Goal: Task Accomplishment & Management: Manage account settings

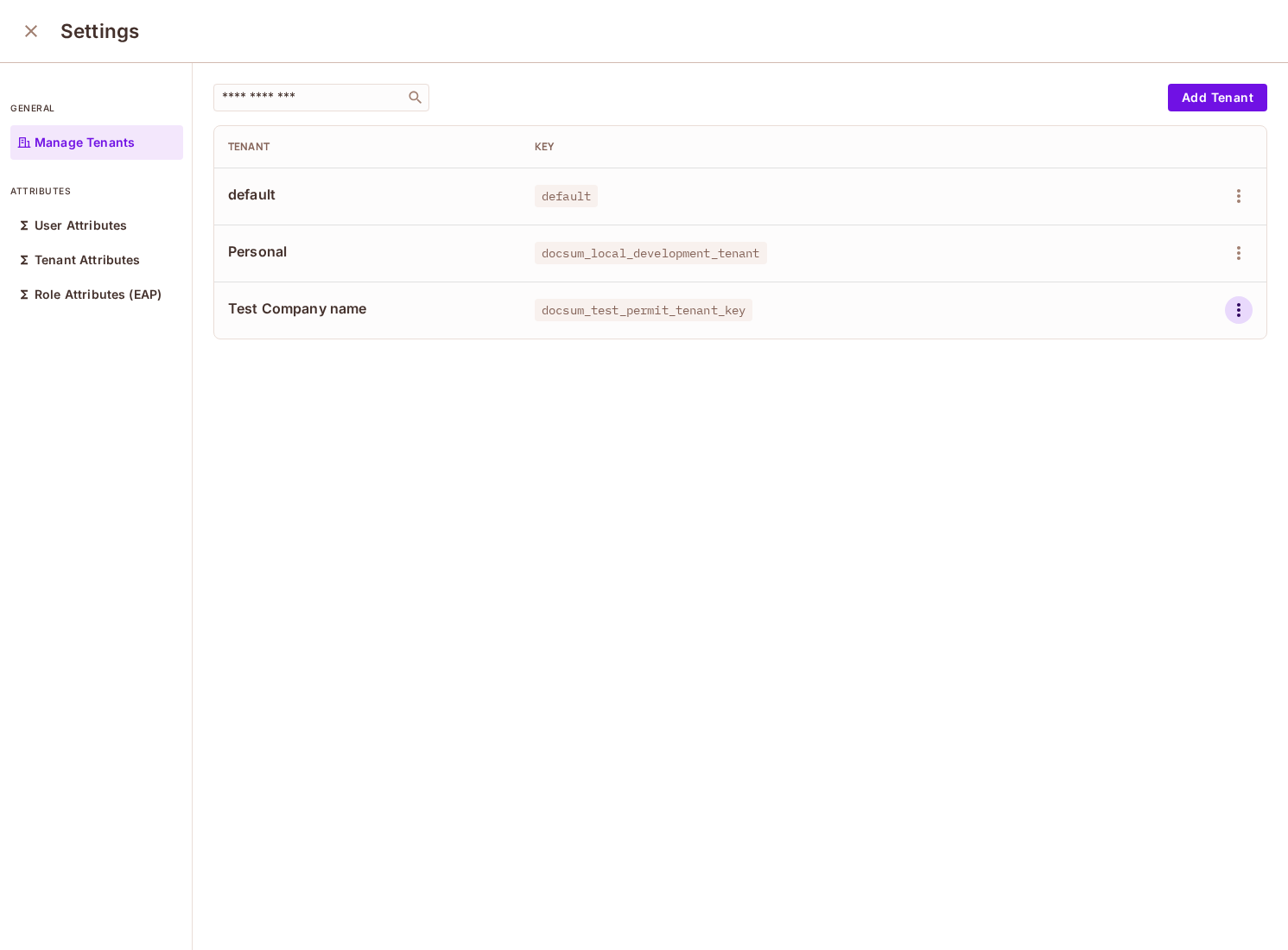
click at [1243, 315] on icon "button" at bounding box center [1239, 310] width 21 height 21
click at [1247, 247] on div at bounding box center [644, 475] width 1288 height 950
click at [1244, 249] on icon "button" at bounding box center [1239, 253] width 21 height 21
click at [1183, 368] on div "Delete Tenant" at bounding box center [1177, 368] width 81 height 17
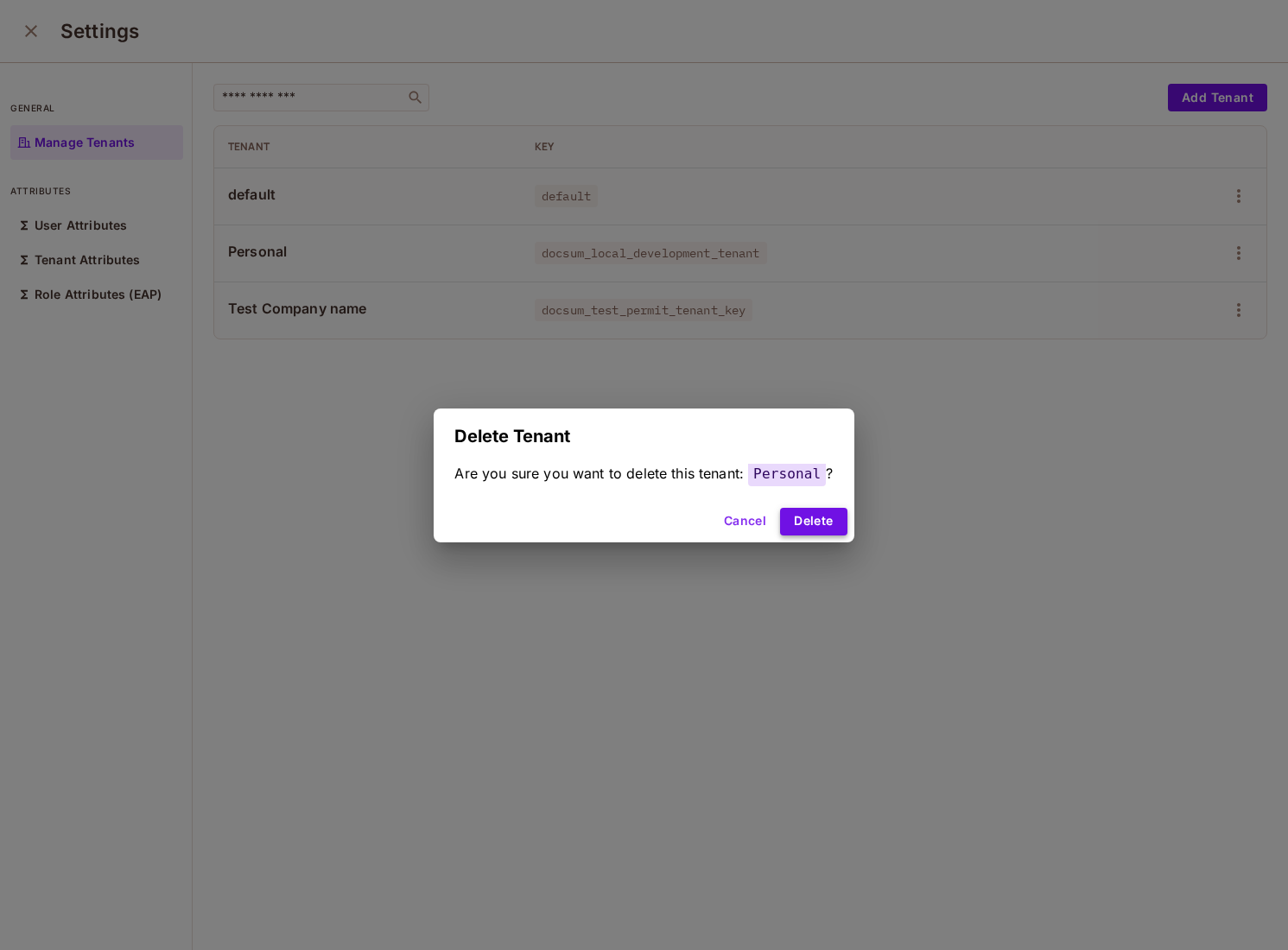
click at [806, 525] on button "Delete" at bounding box center [813, 521] width 67 height 27
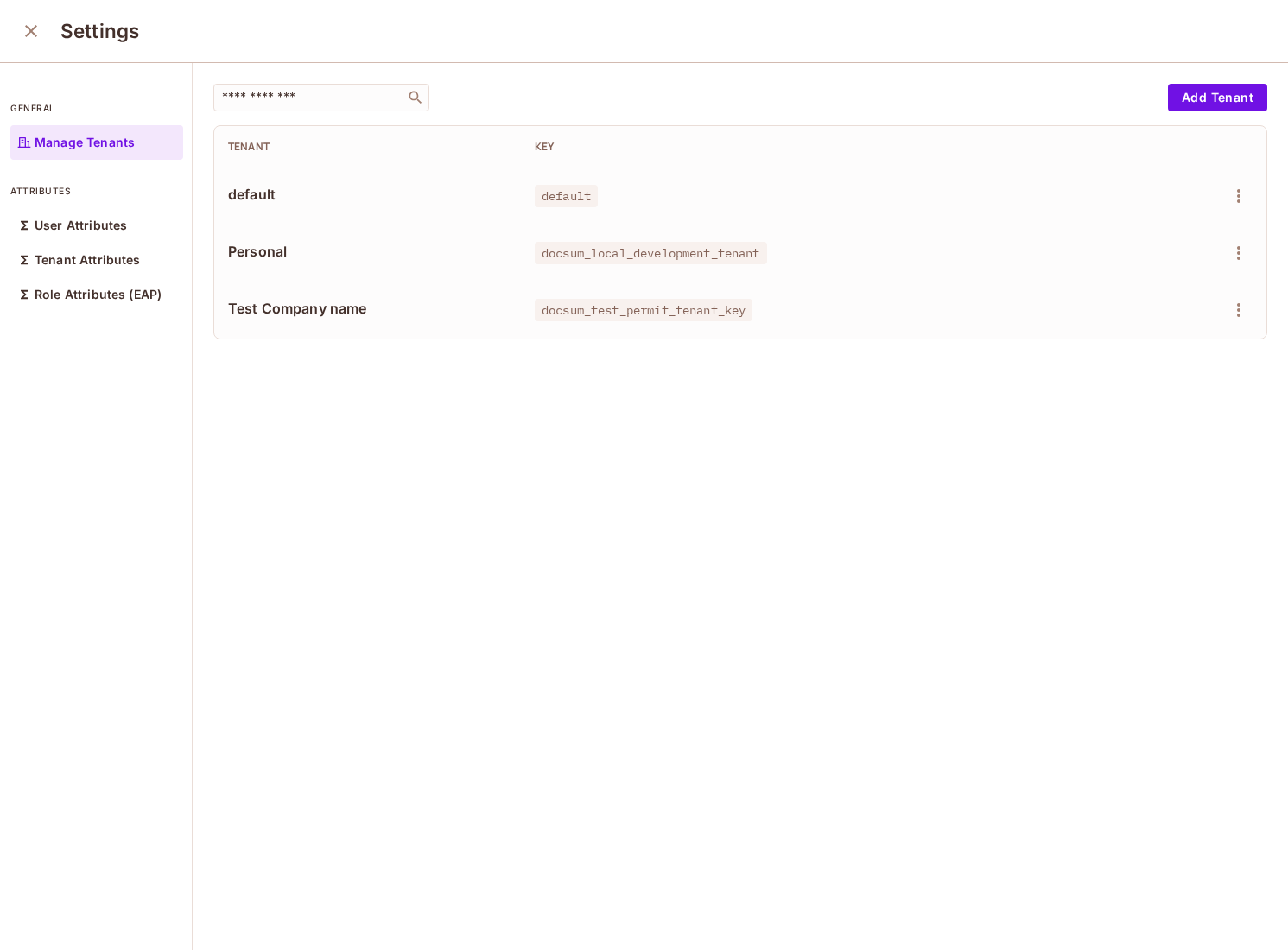
click at [32, 25] on icon "close" at bounding box center [31, 31] width 21 height 21
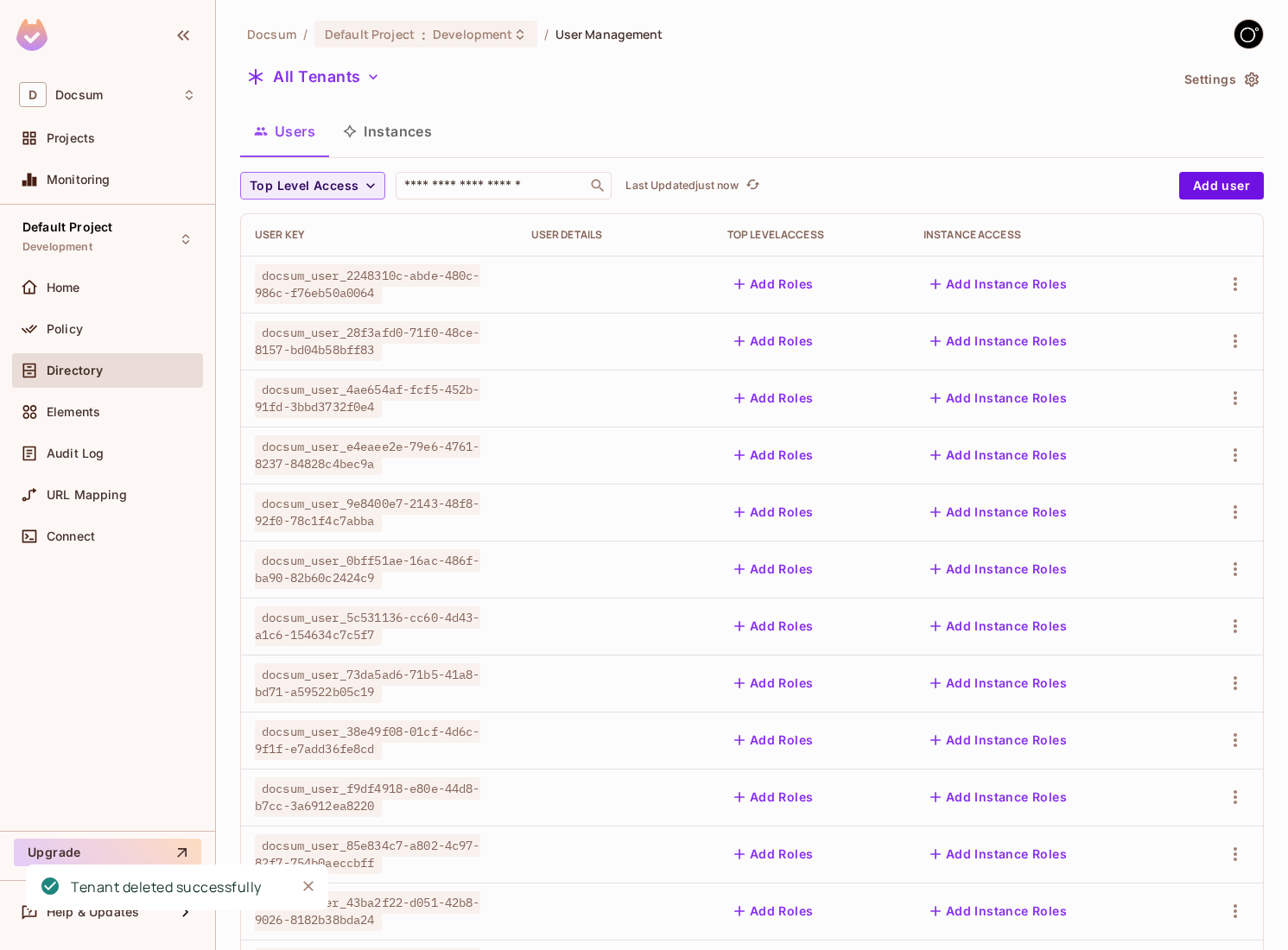
click at [420, 145] on button "Instances" at bounding box center [387, 132] width 117 height 43
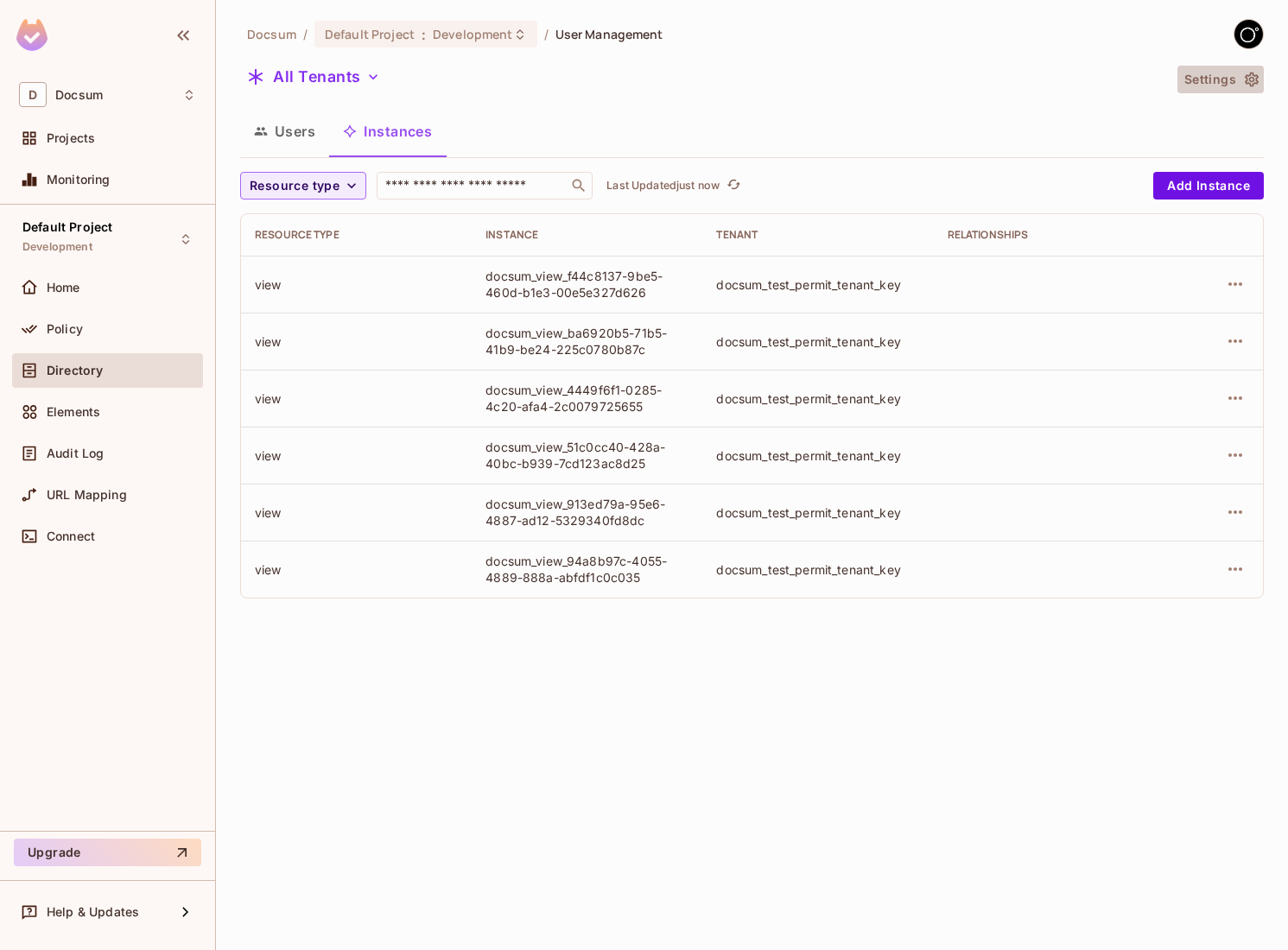
drag, startPoint x: 1251, startPoint y: 75, endPoint x: 1253, endPoint y: 67, distance: 8.2
click at [1253, 67] on button "Settings" at bounding box center [1221, 79] width 86 height 27
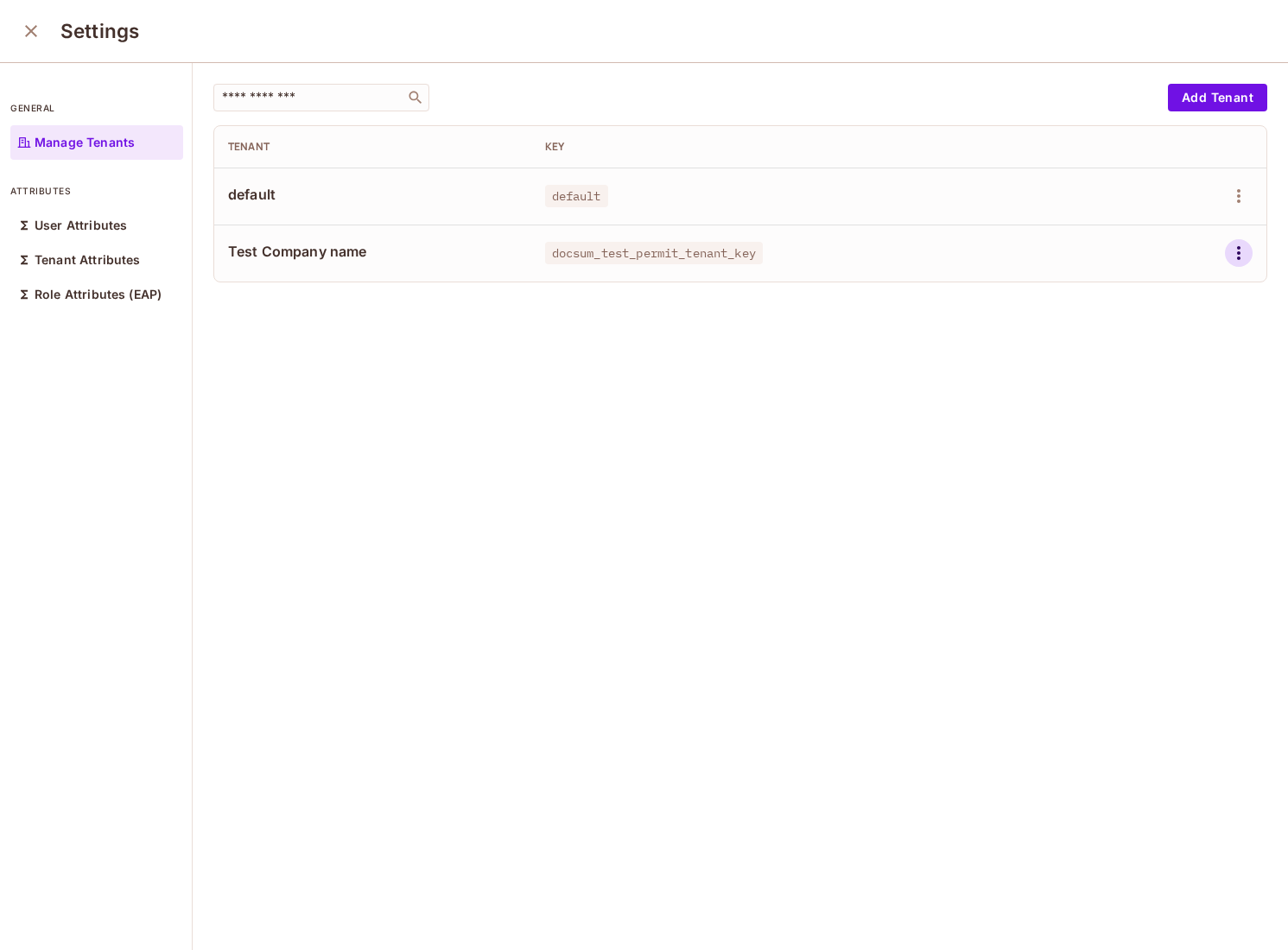
click at [1241, 251] on icon "button" at bounding box center [1239, 253] width 21 height 21
click at [1164, 376] on div "Delete Tenant" at bounding box center [1177, 368] width 81 height 17
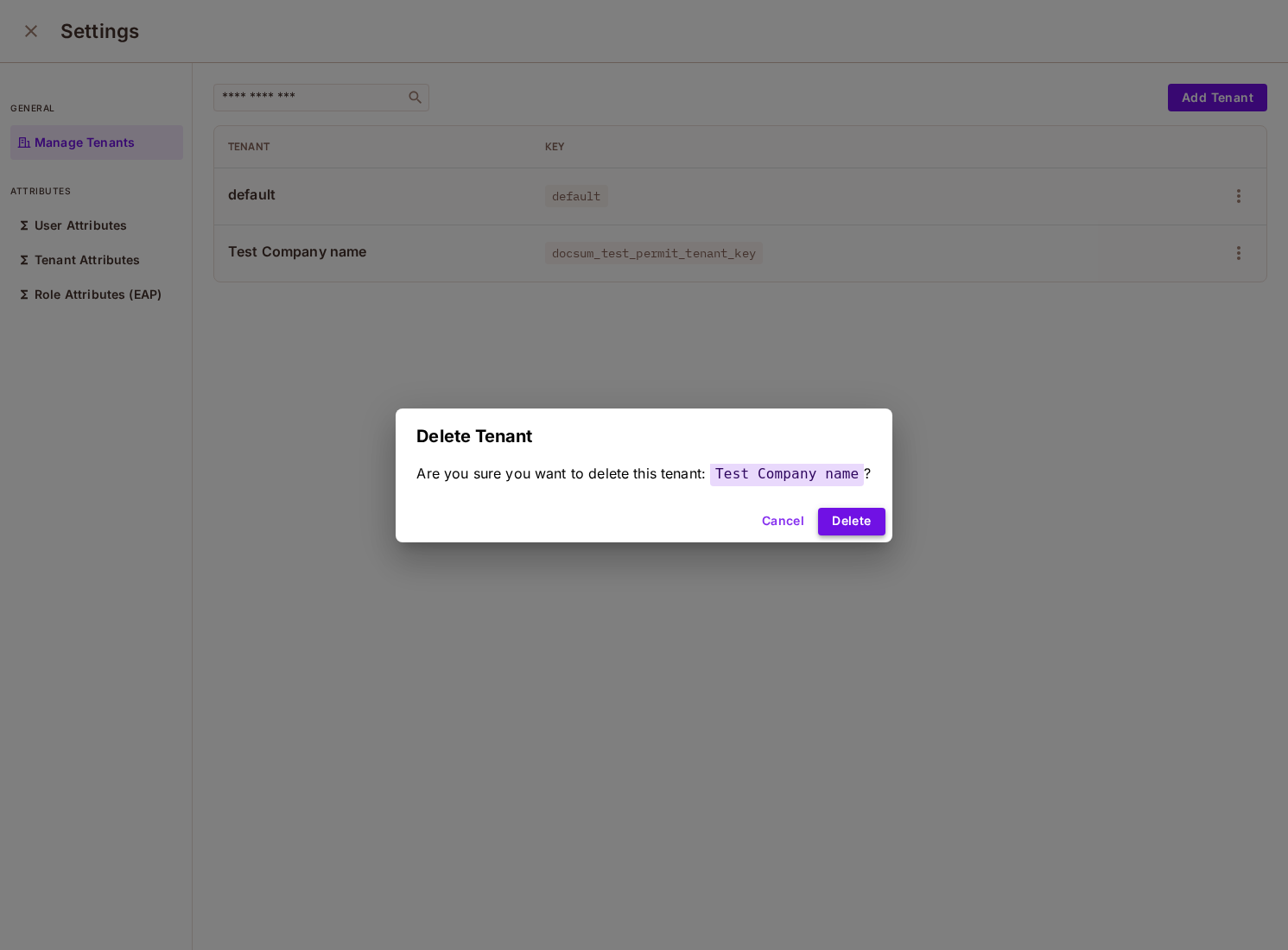
click at [875, 521] on button "Delete" at bounding box center [851, 521] width 67 height 27
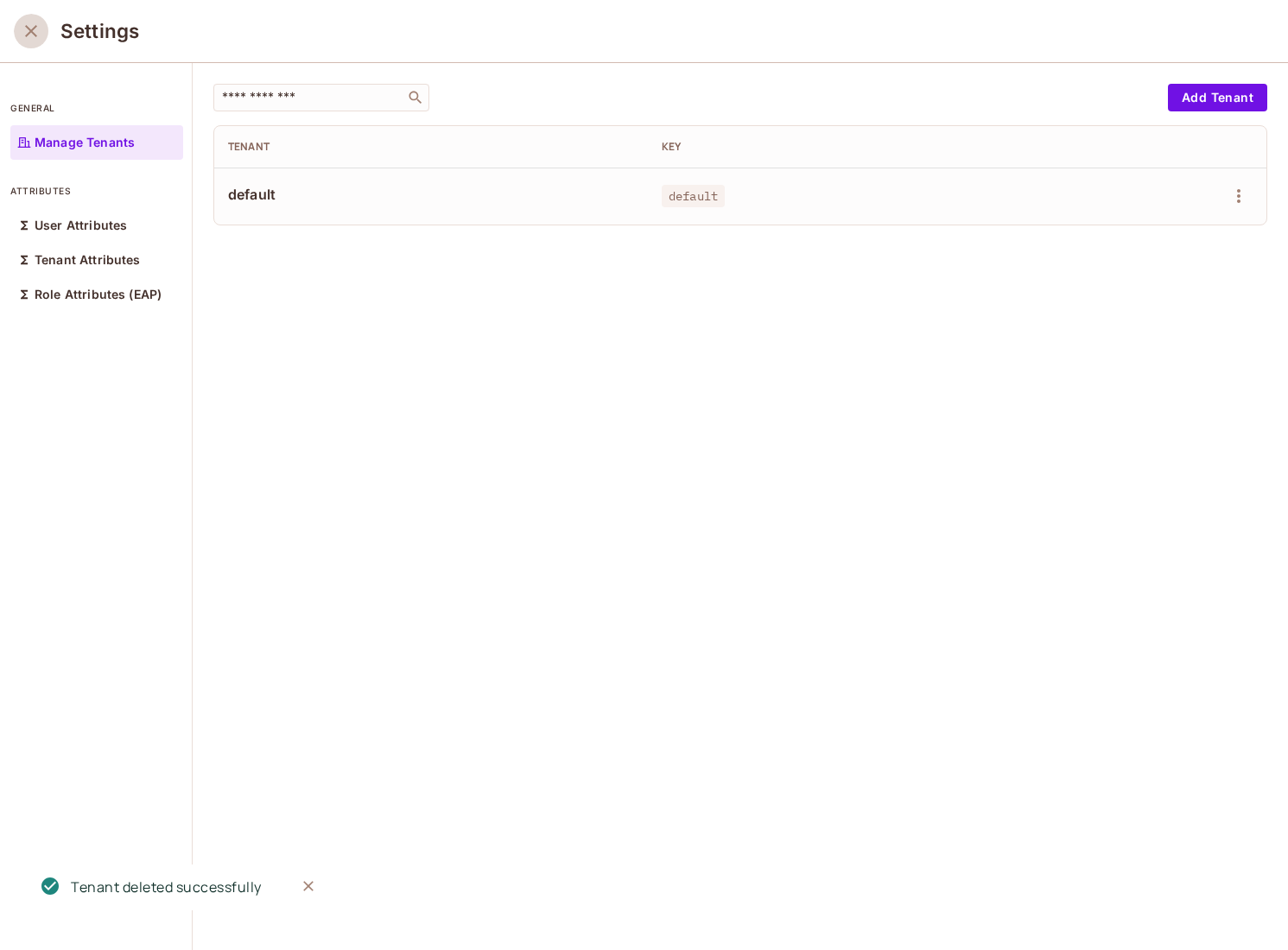
click at [34, 31] on icon "close" at bounding box center [31, 31] width 21 height 21
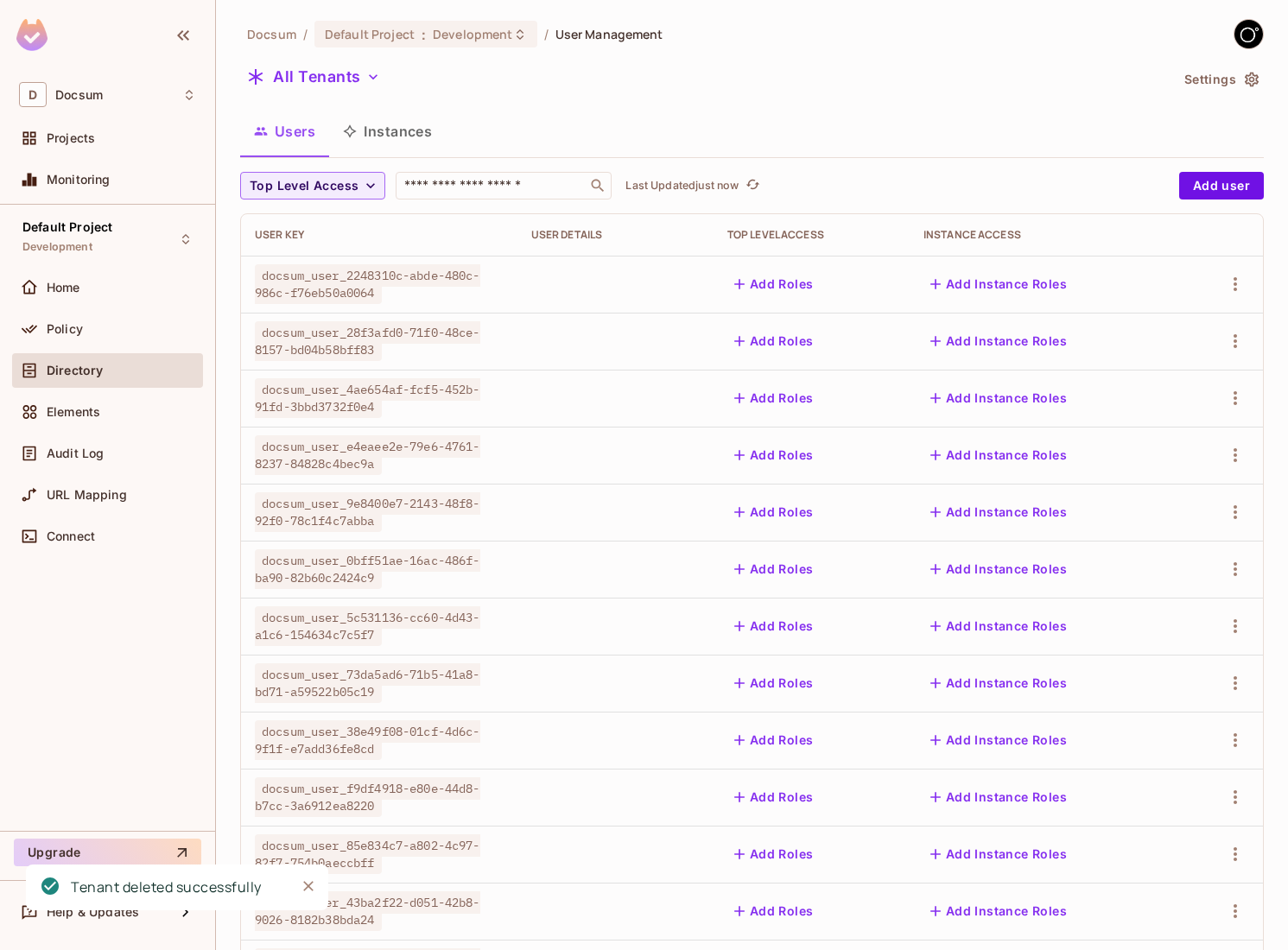
click at [407, 138] on button "Instances" at bounding box center [387, 132] width 117 height 43
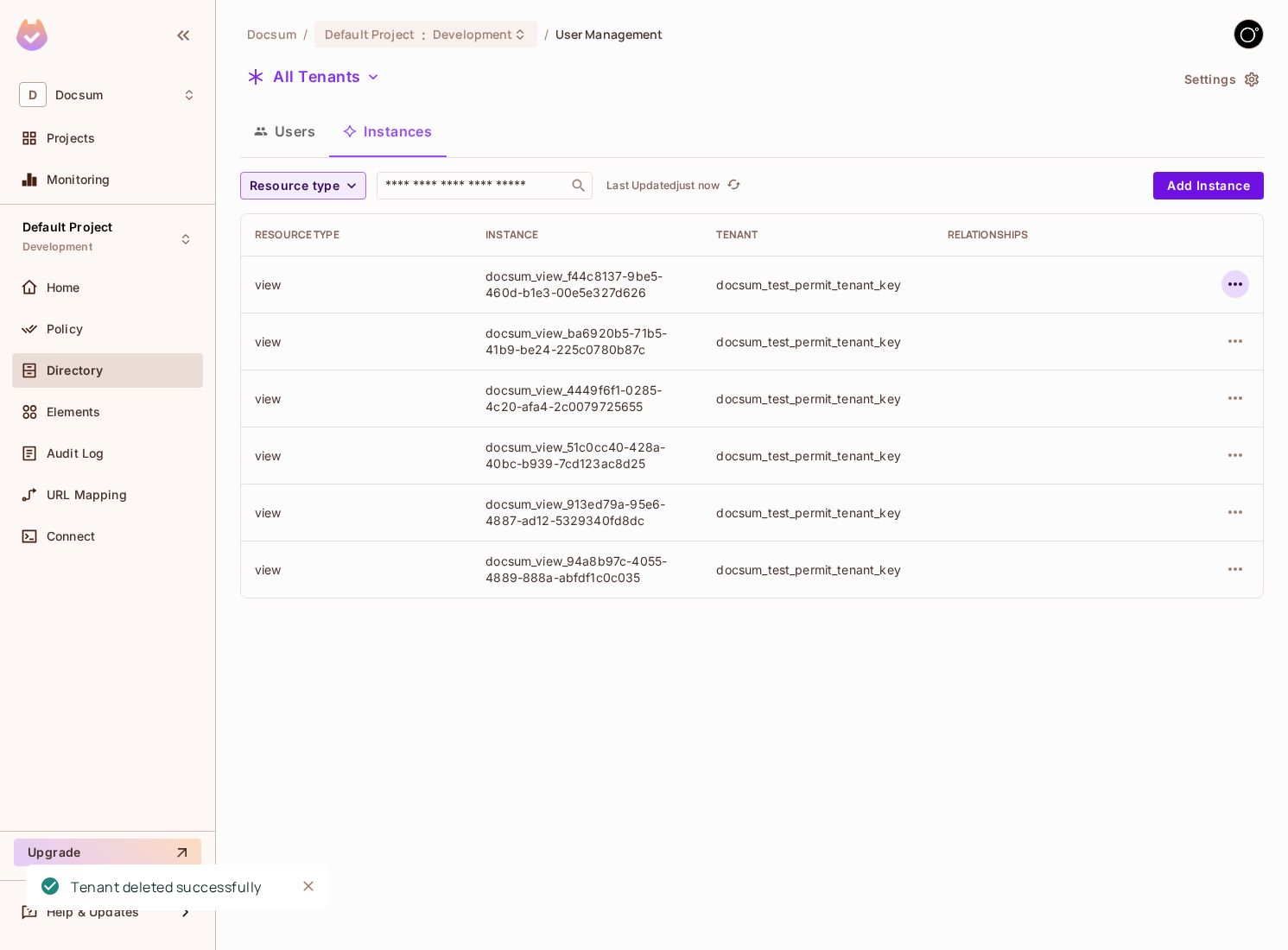
click at [1244, 285] on icon "button" at bounding box center [1235, 284] width 21 height 21
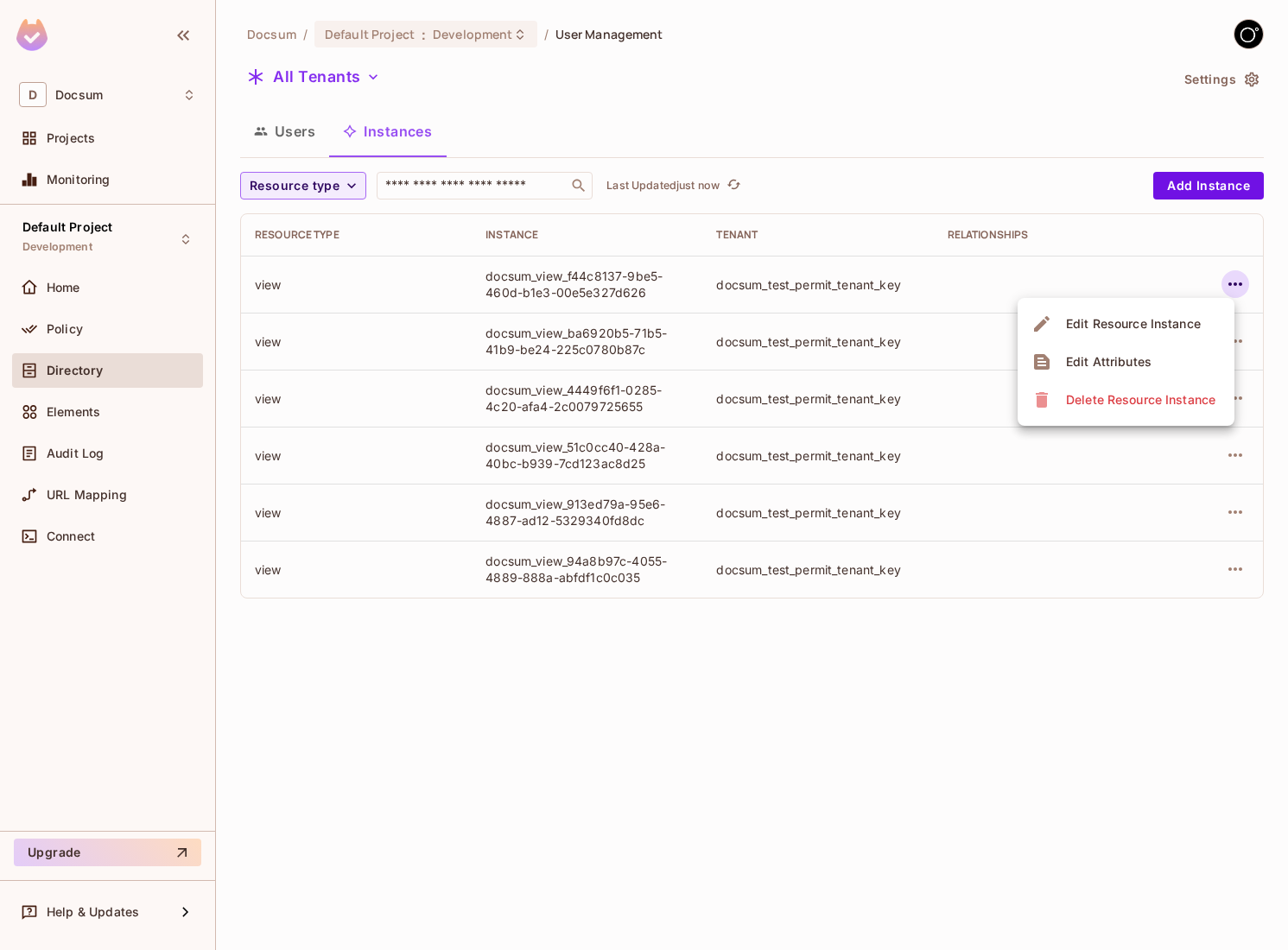
click at [1175, 404] on div "Delete Resource Instance" at bounding box center [1140, 399] width 149 height 17
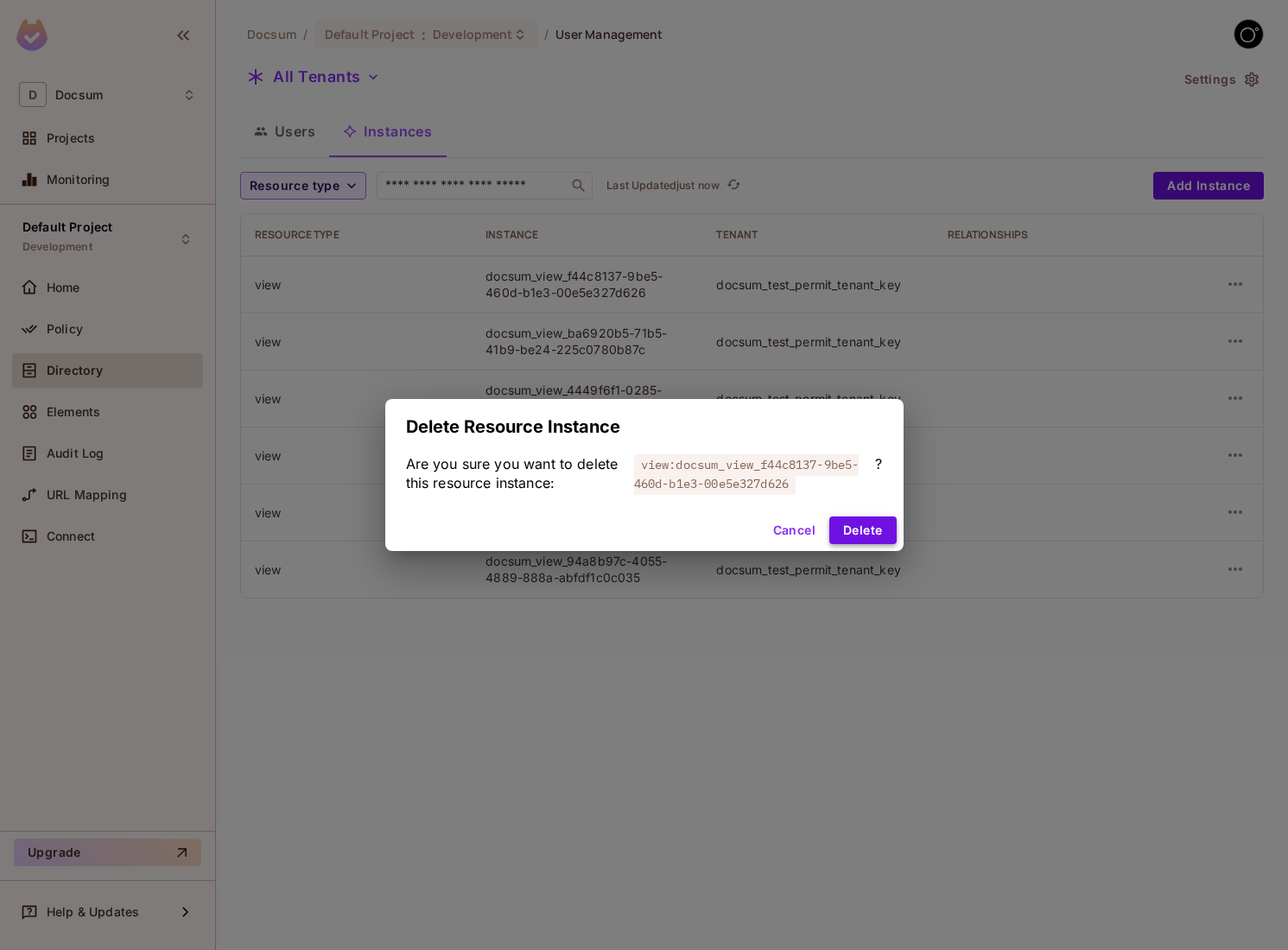
click at [875, 526] on button "Delete" at bounding box center [862, 530] width 67 height 27
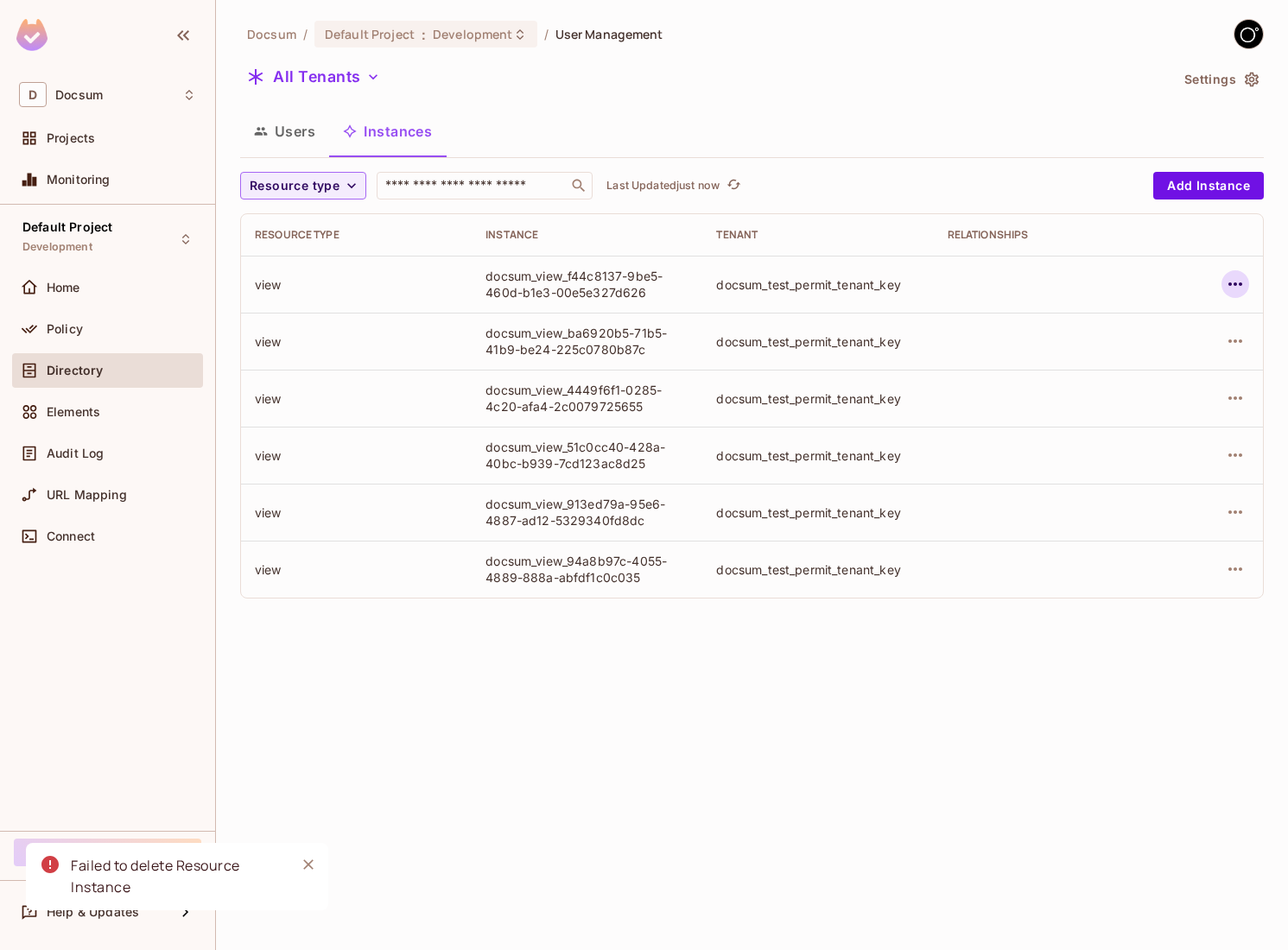
click at [1233, 288] on icon "button" at bounding box center [1235, 284] width 21 height 21
click at [1123, 406] on div "Delete Resource Instance" at bounding box center [1140, 399] width 149 height 17
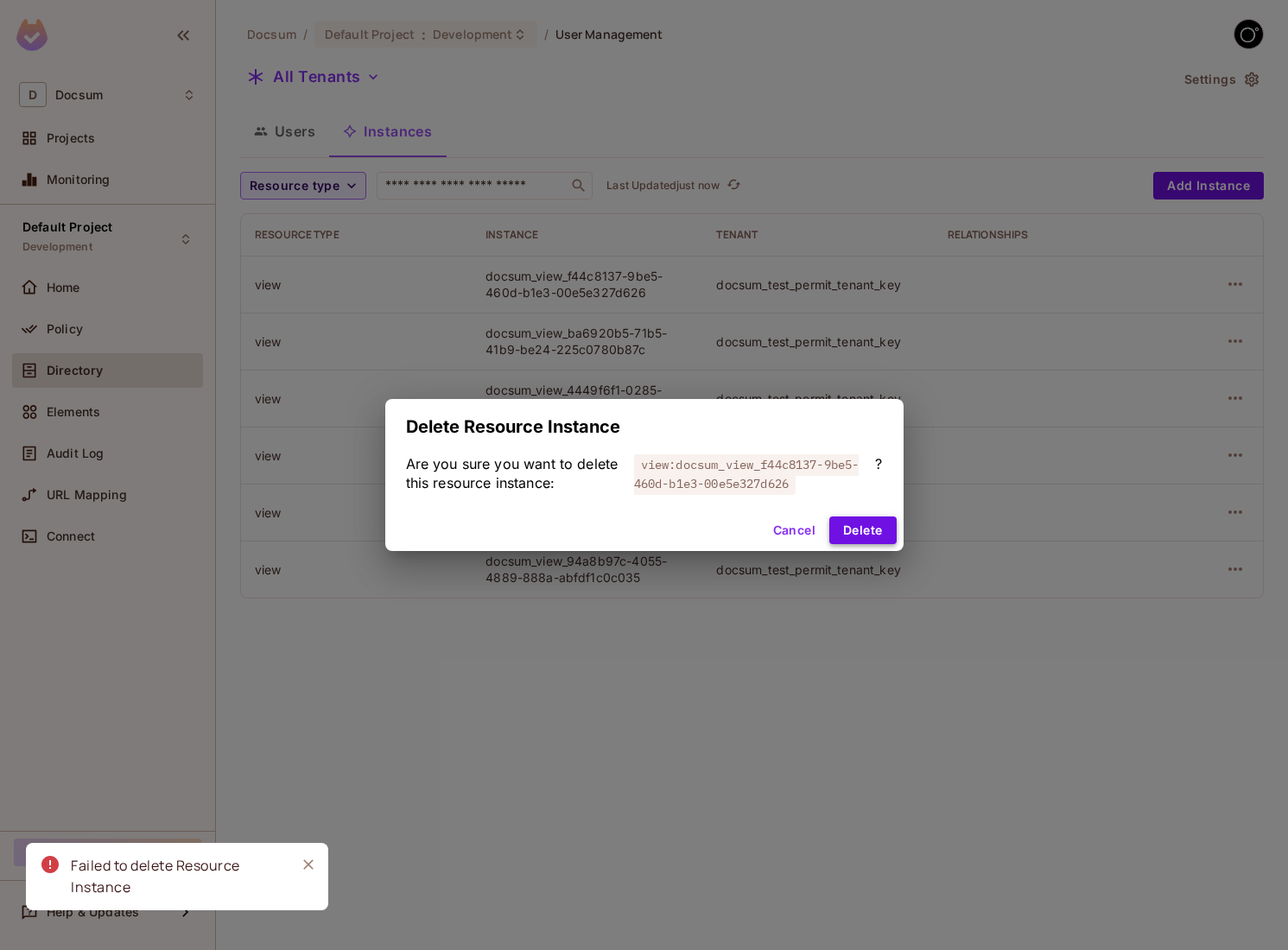
click at [862, 528] on button "Delete" at bounding box center [862, 530] width 67 height 27
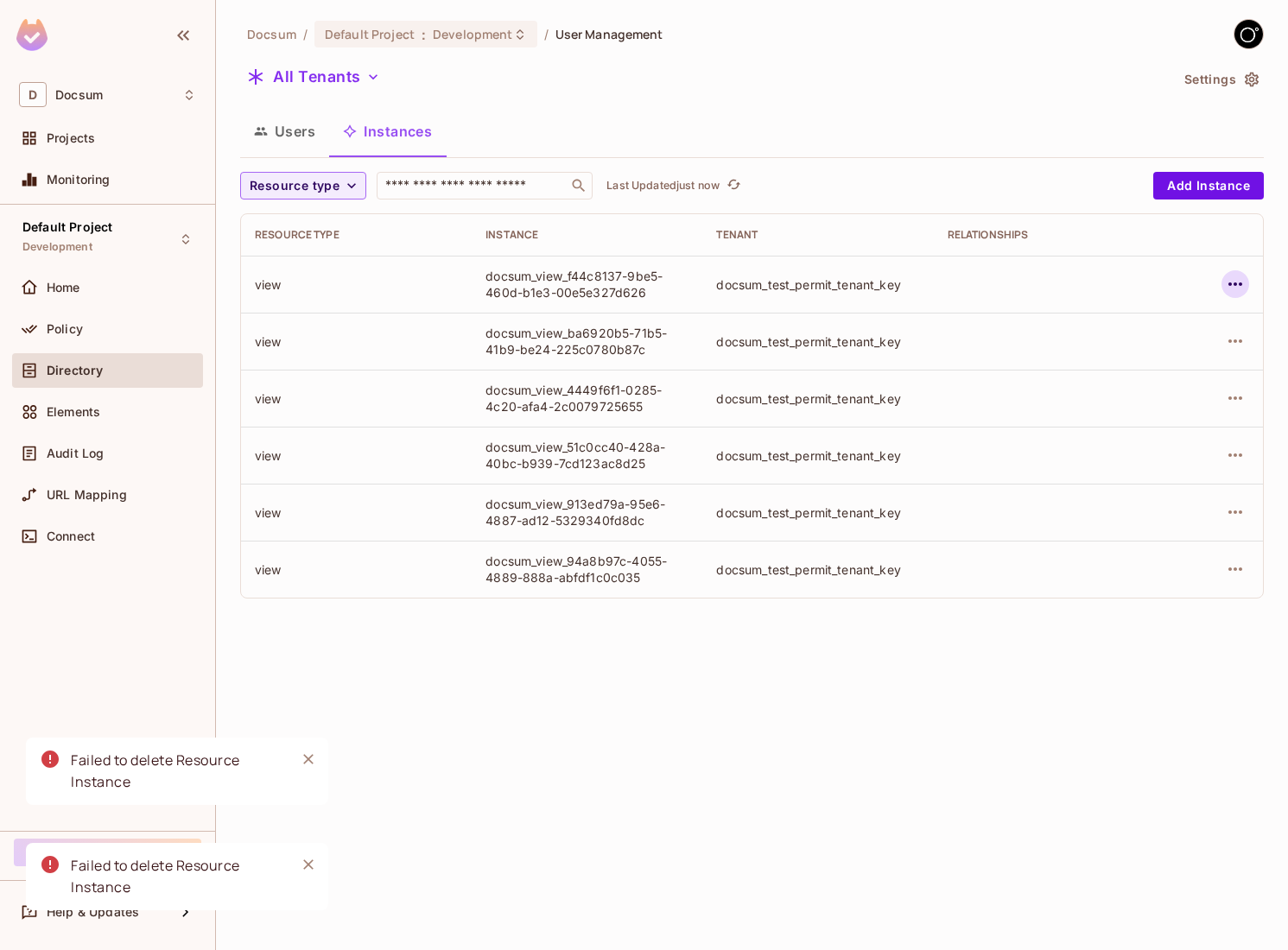
click at [1248, 283] on button "button" at bounding box center [1235, 284] width 27 height 27
click at [1126, 410] on span "Delete Resource Instance" at bounding box center [1141, 399] width 160 height 27
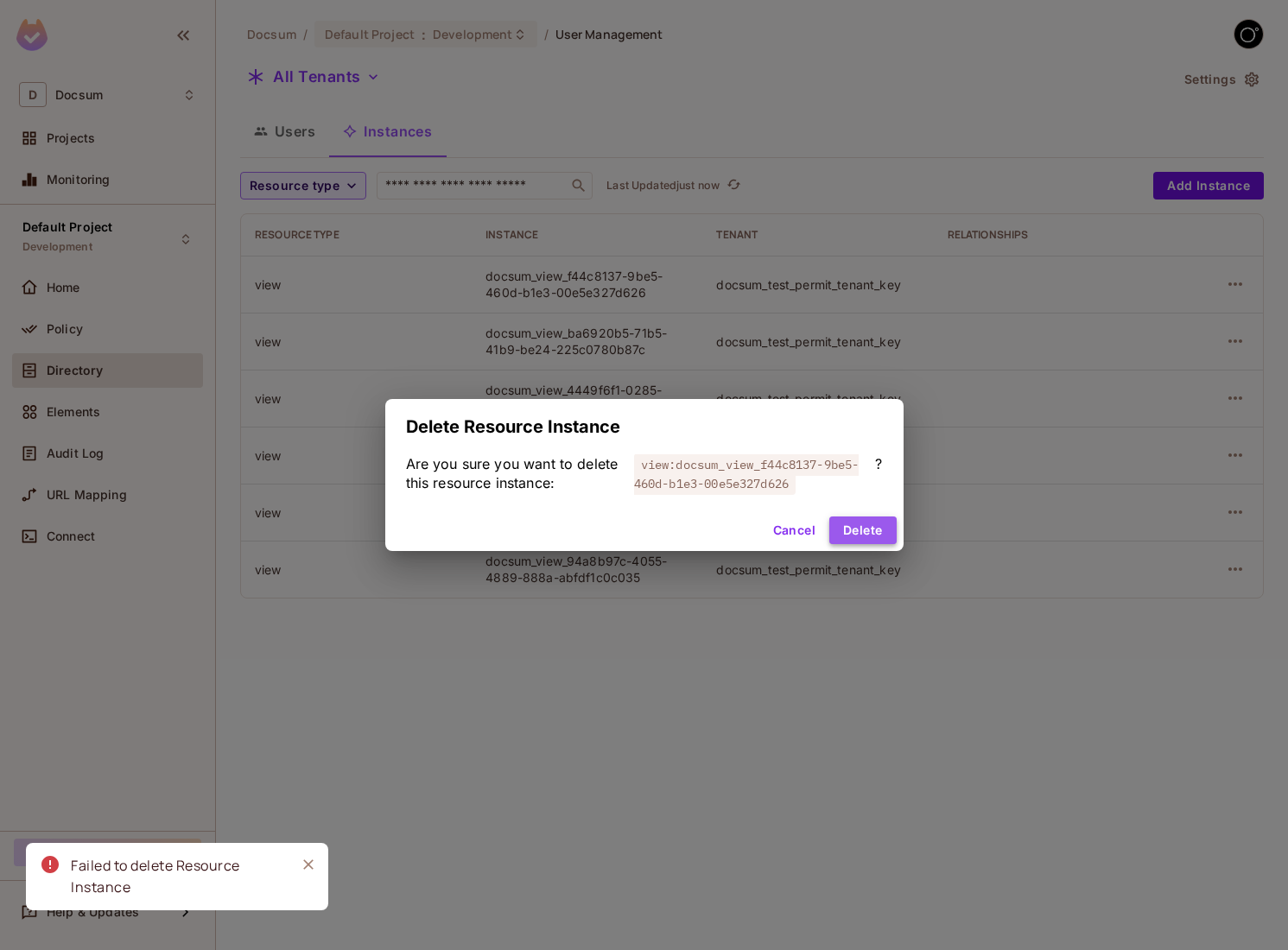
click at [875, 524] on button "Delete" at bounding box center [862, 530] width 67 height 27
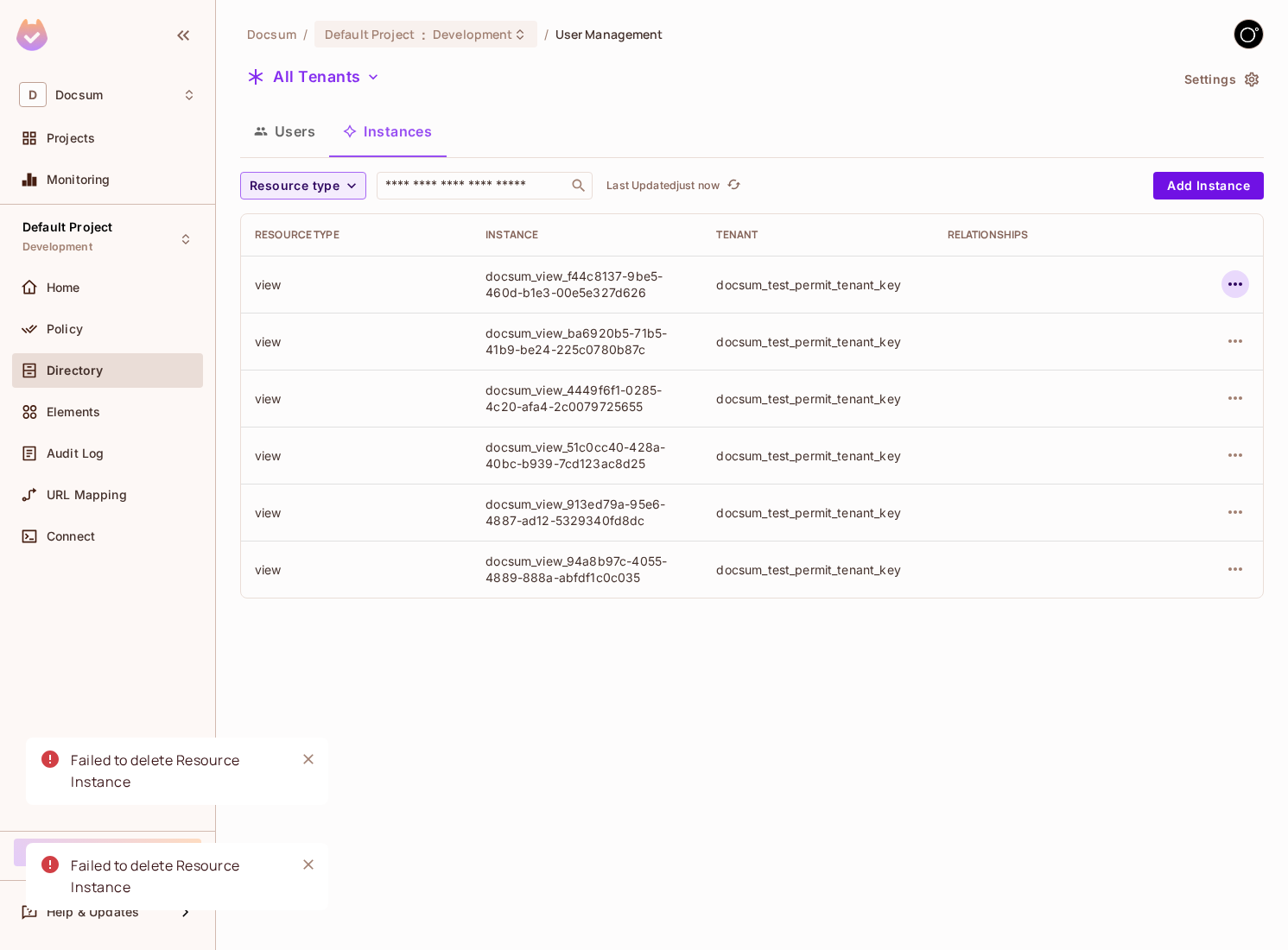
click at [1242, 278] on icon "button" at bounding box center [1235, 284] width 21 height 21
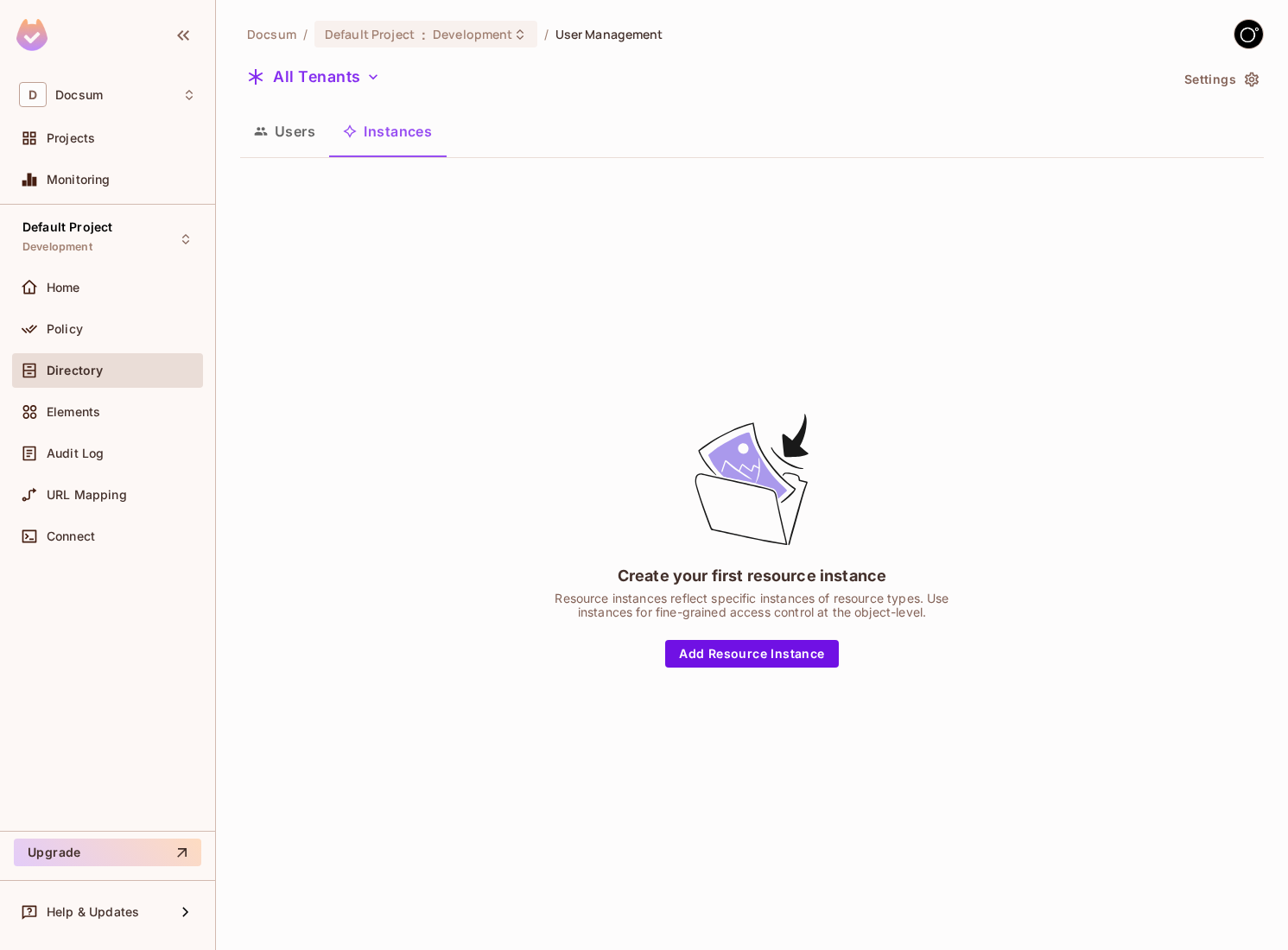
click at [290, 118] on button "Users" at bounding box center [285, 132] width 89 height 43
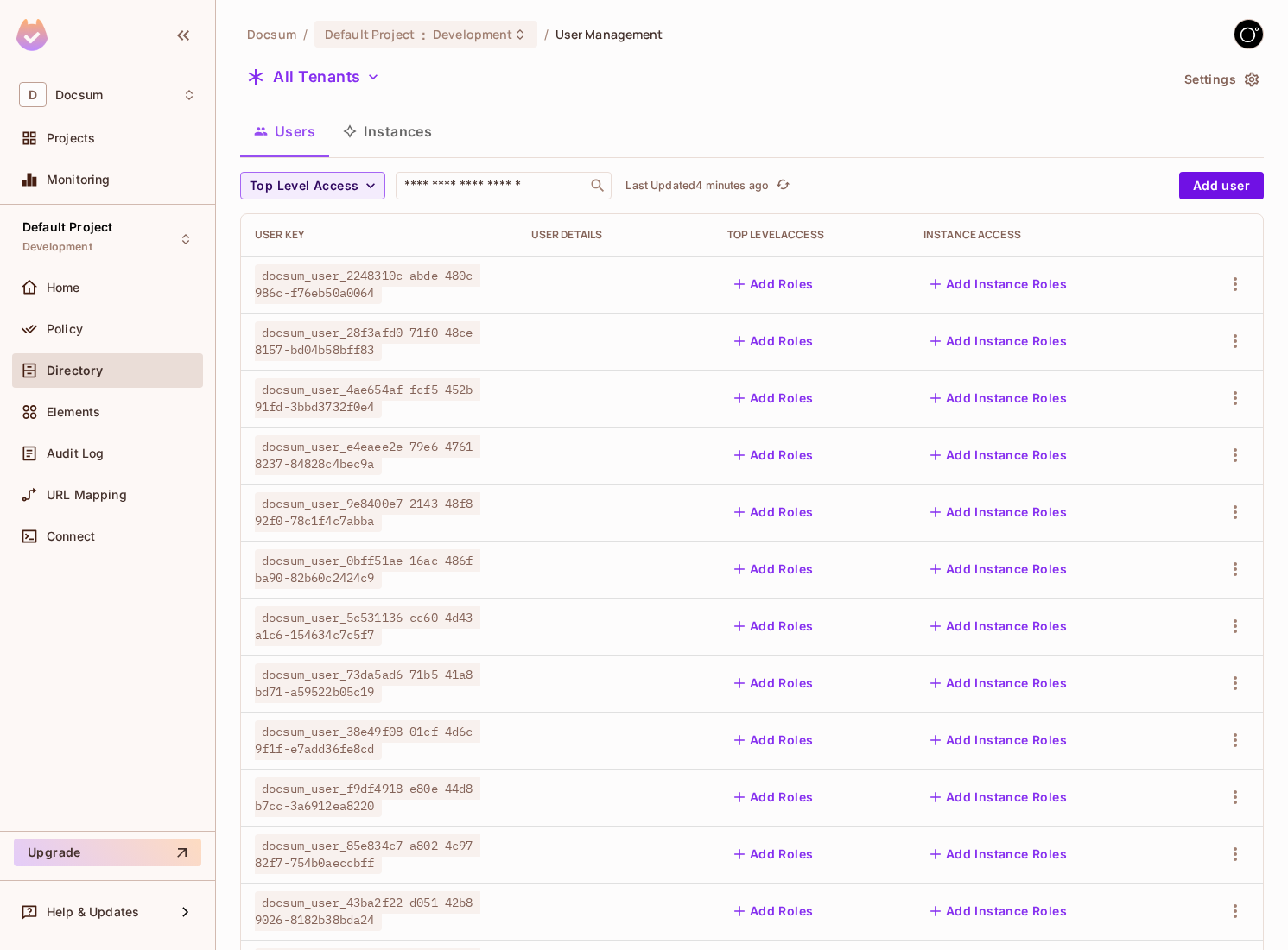
click at [391, 131] on button "Instances" at bounding box center [387, 132] width 117 height 43
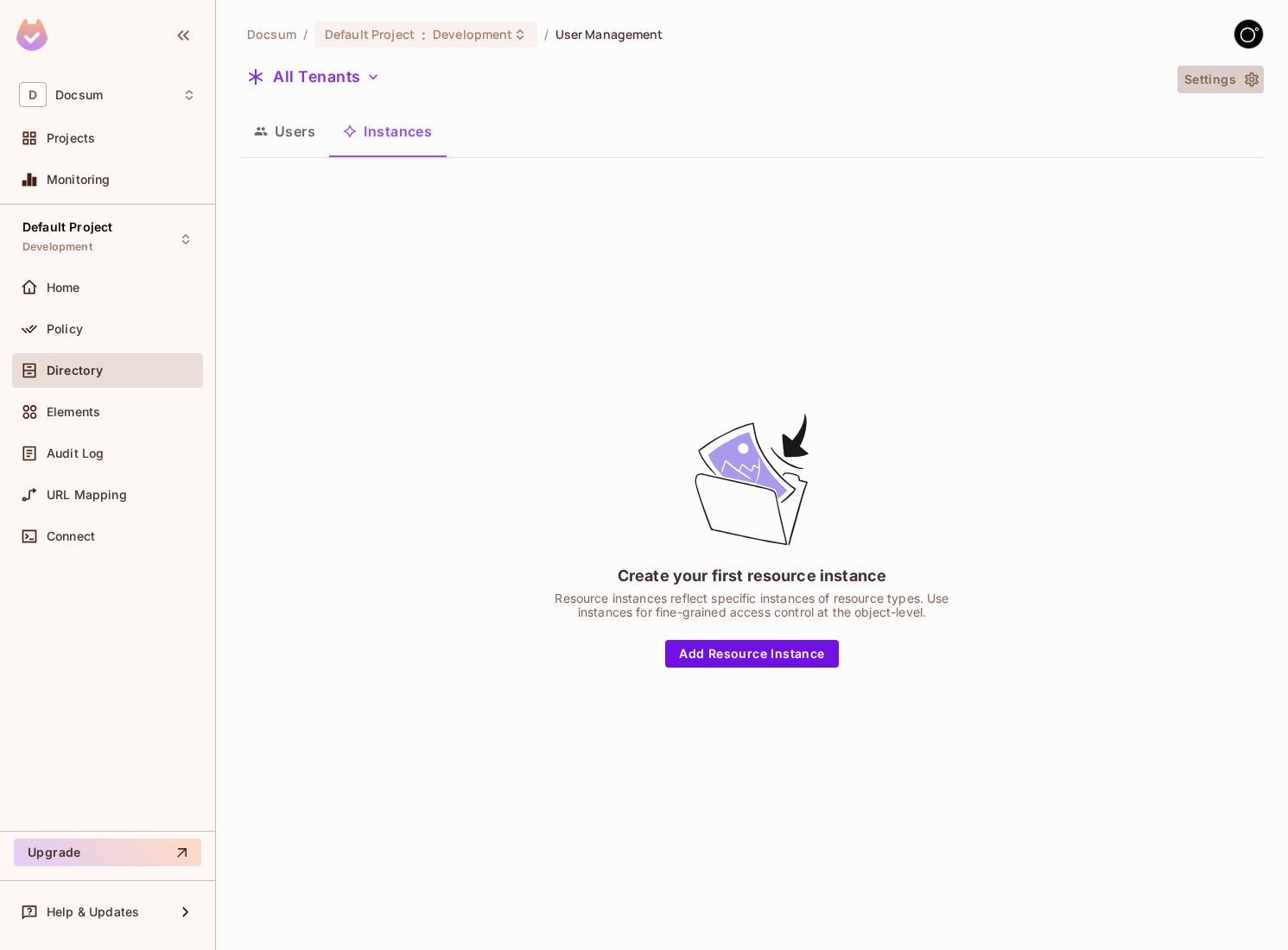
click at [1219, 89] on button "Settings" at bounding box center [1221, 79] width 86 height 27
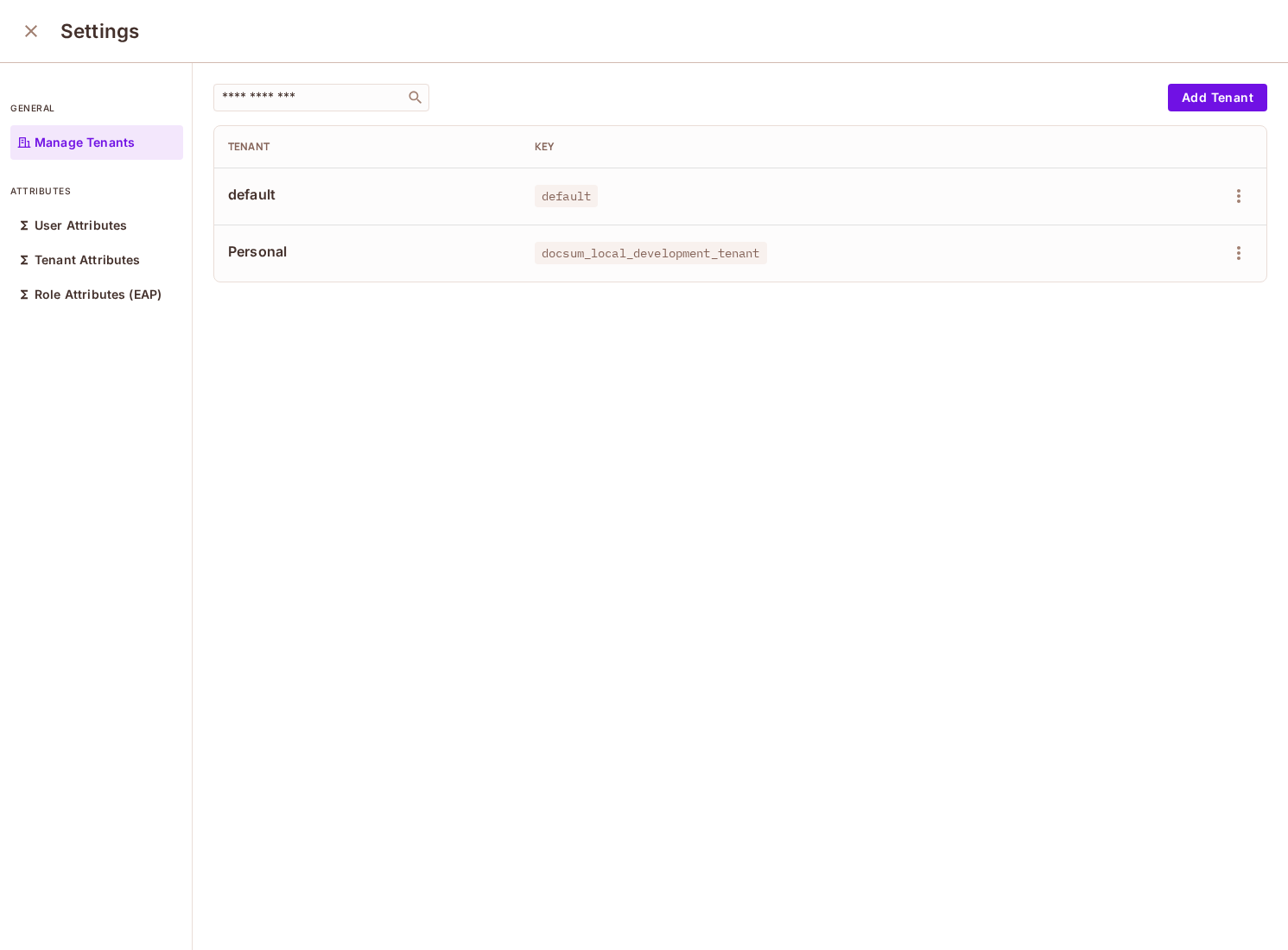
click at [38, 23] on icon "close" at bounding box center [31, 31] width 21 height 21
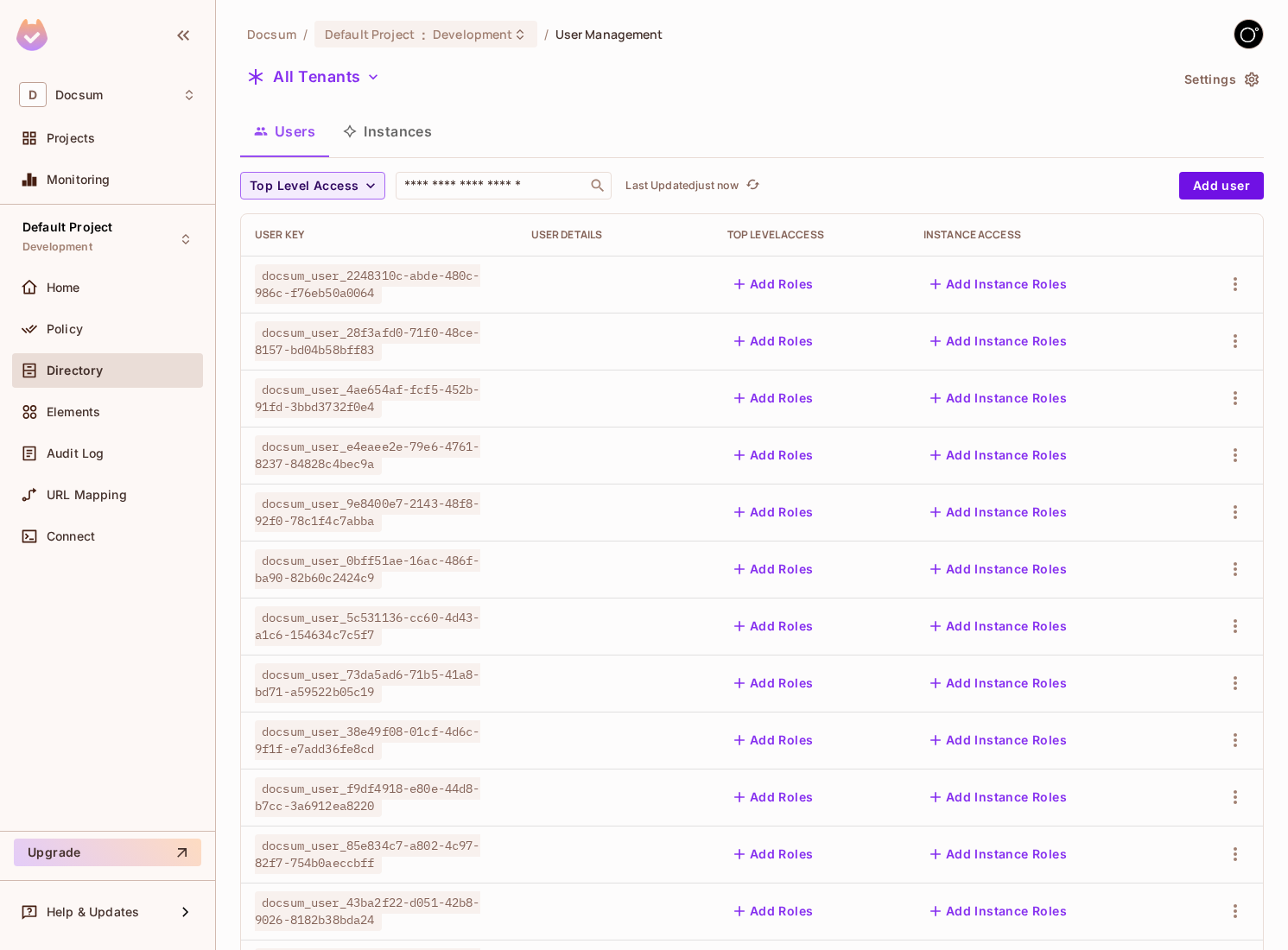
click at [421, 137] on button "Instances" at bounding box center [387, 132] width 117 height 43
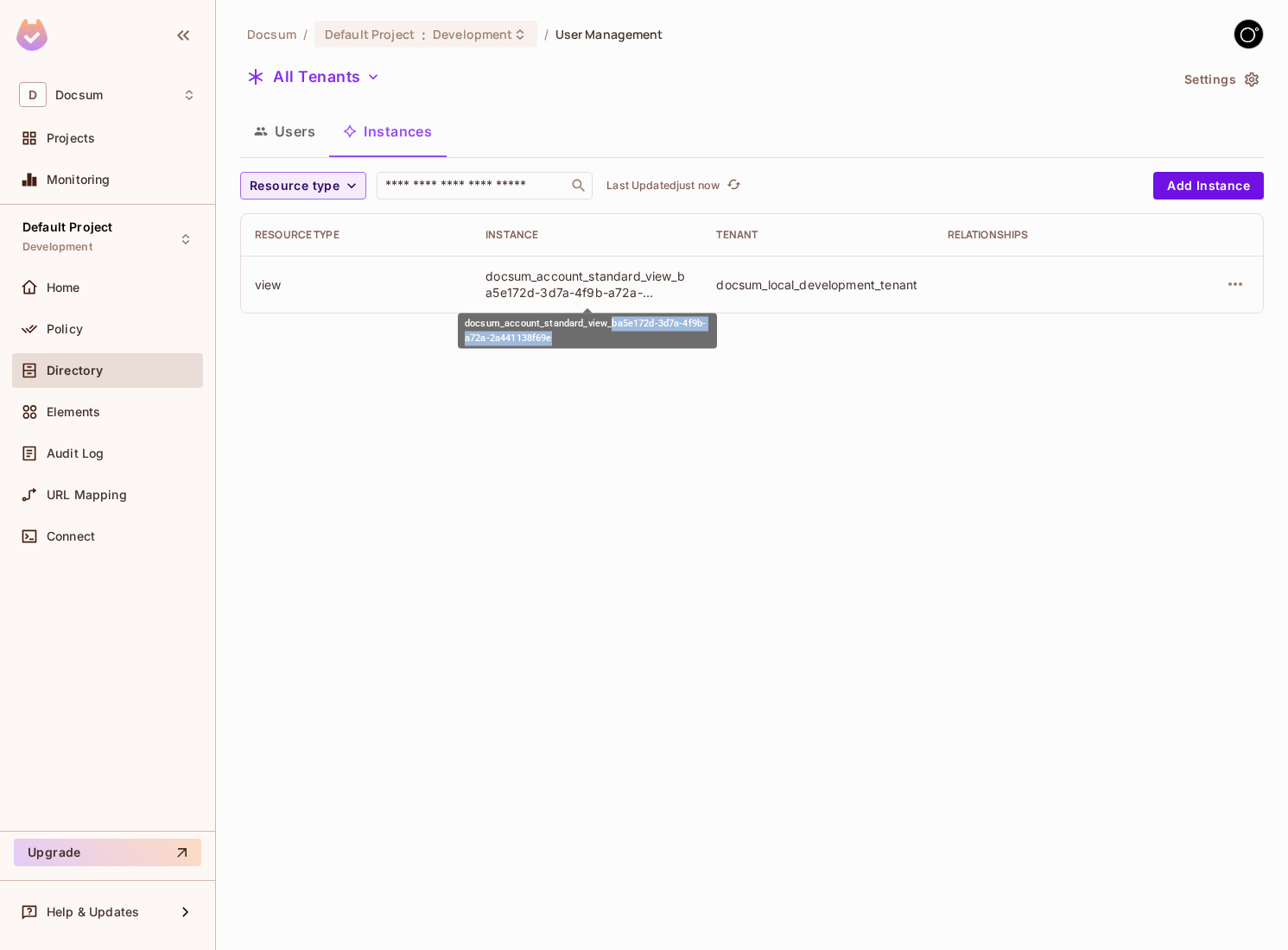
drag, startPoint x: 611, startPoint y: 325, endPoint x: 557, endPoint y: 340, distance: 56.0
click at [557, 340] on div "docsum_account_standard_view_ba5e172d-3d7a-4f9b-a72a-2a441138f69e" at bounding box center [588, 332] width 259 height 36
copy div "ba5e172d-3d7a-4f9b-a72a-2a441138f69e"
click at [1235, 287] on icon "button" at bounding box center [1235, 284] width 21 height 21
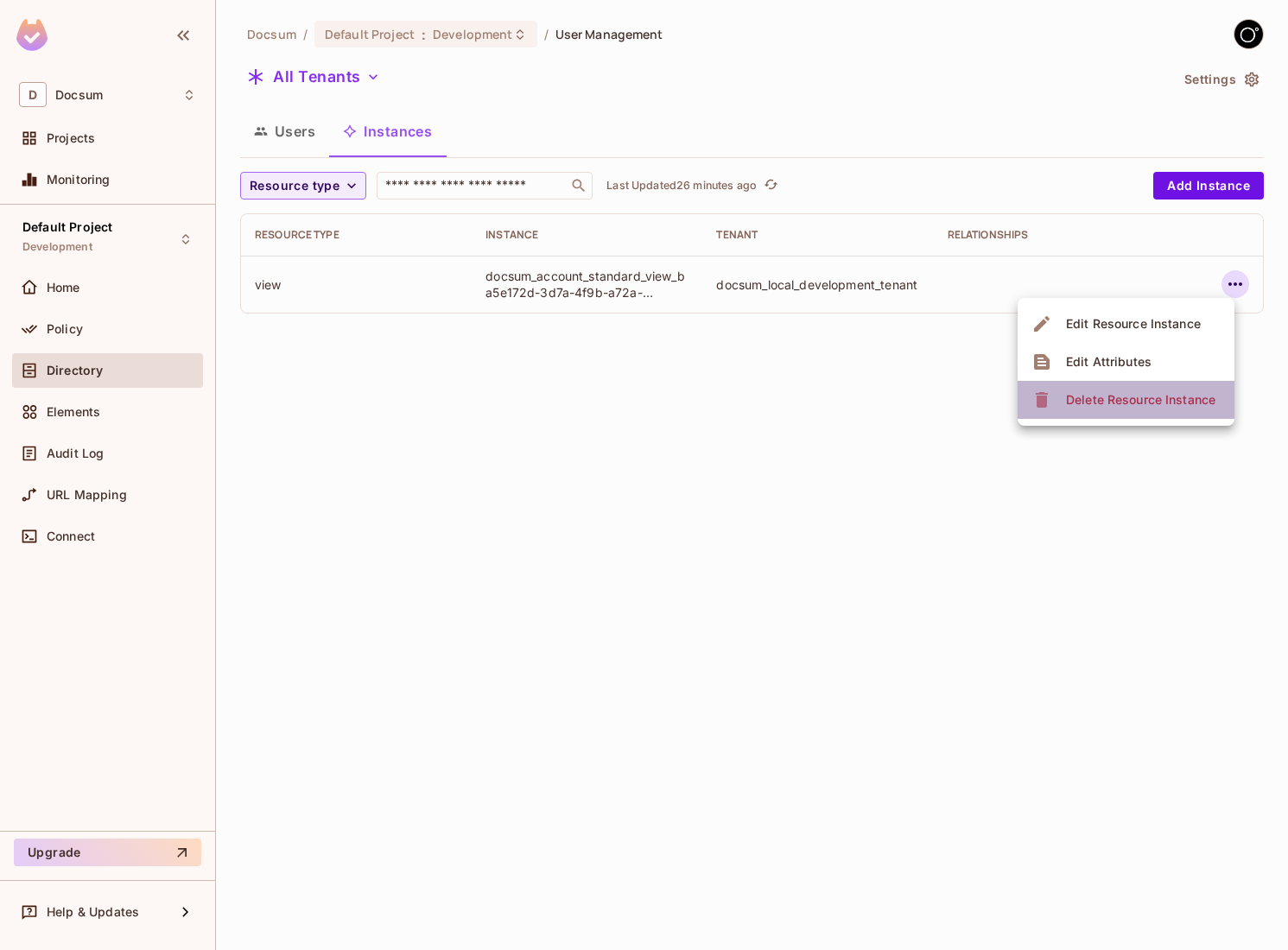
click at [1092, 405] on div "Delete Resource Instance" at bounding box center [1140, 399] width 149 height 17
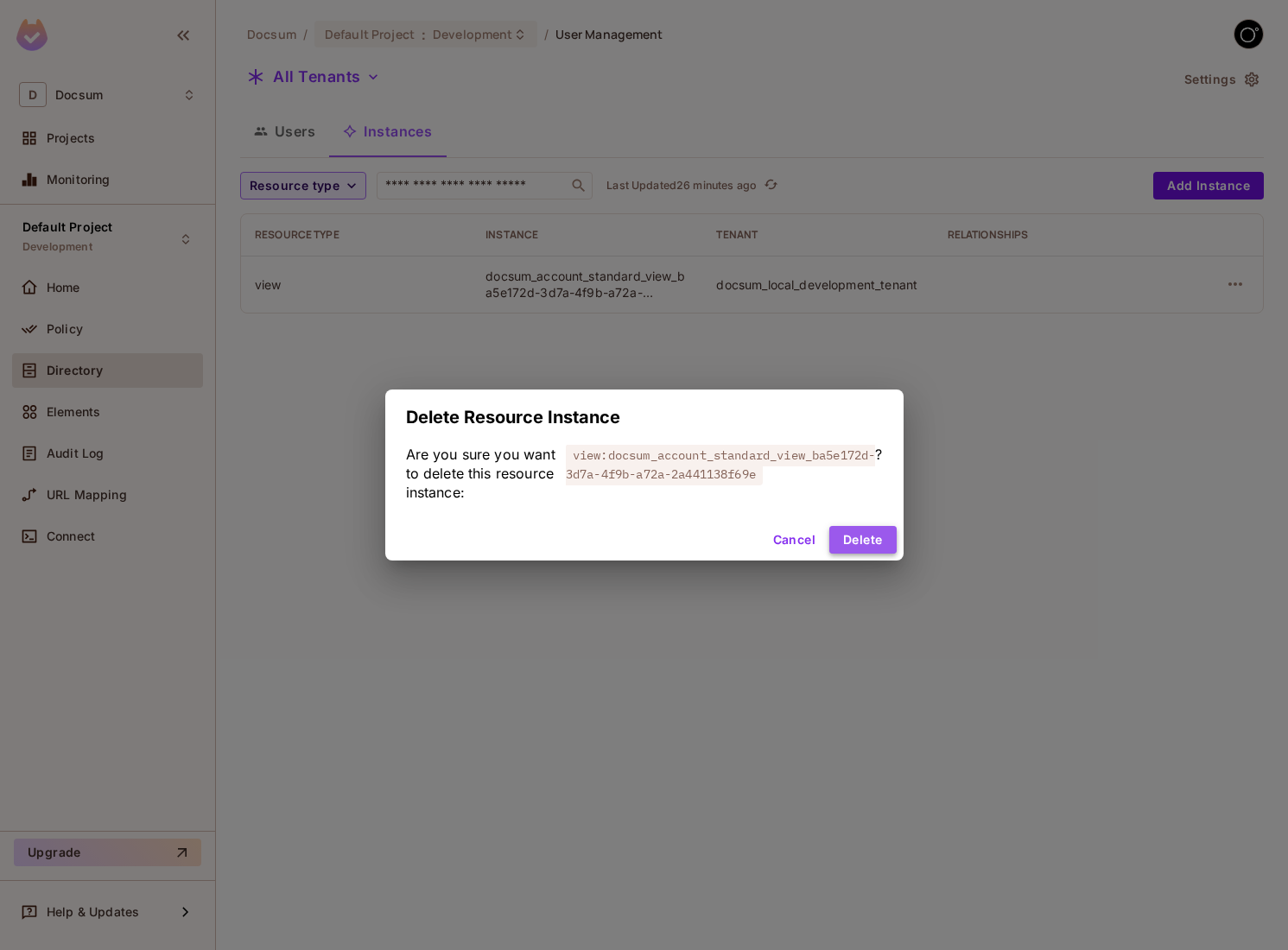
click at [860, 538] on button "Delete" at bounding box center [862, 539] width 67 height 27
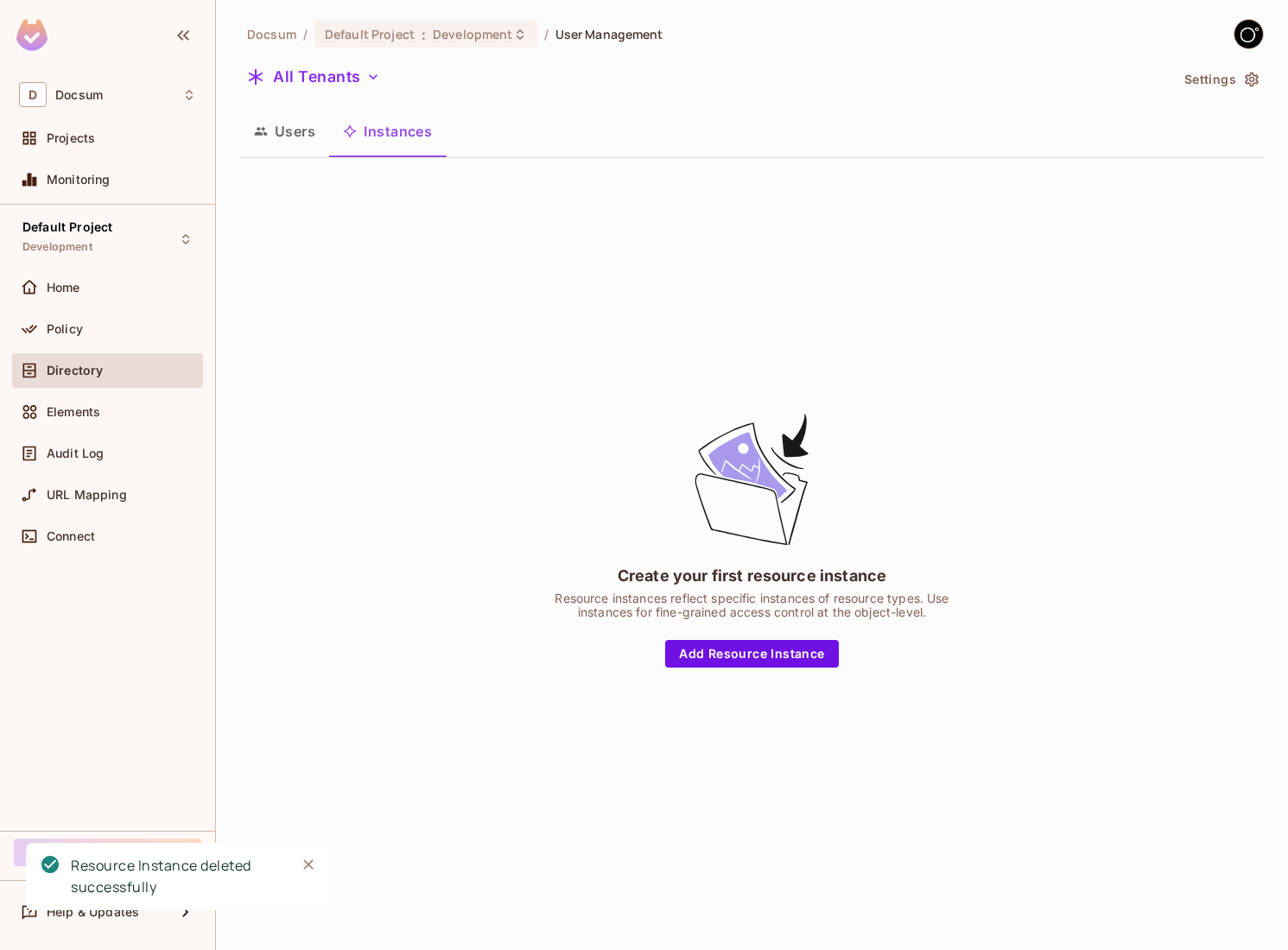
click at [1265, 86] on div "Docsum / Default Project : Development / User Management All Tenants Settings U…" at bounding box center [752, 475] width 1073 height 950
click at [1257, 82] on icon "button" at bounding box center [1251, 80] width 14 height 15
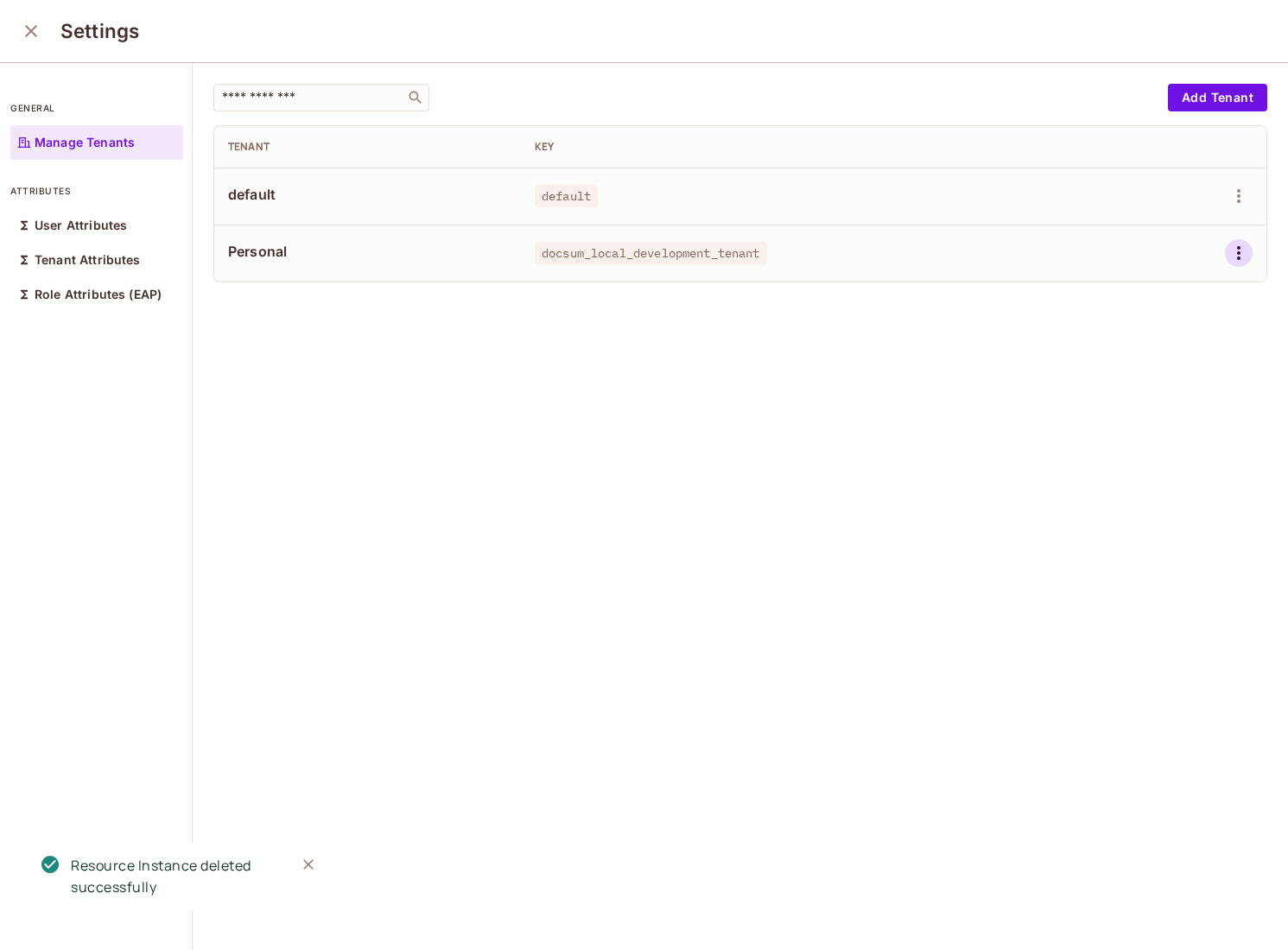
click at [1231, 251] on icon "button" at bounding box center [1239, 253] width 21 height 21
click at [1123, 386] on li "Delete Tenant" at bounding box center [1164, 368] width 153 height 38
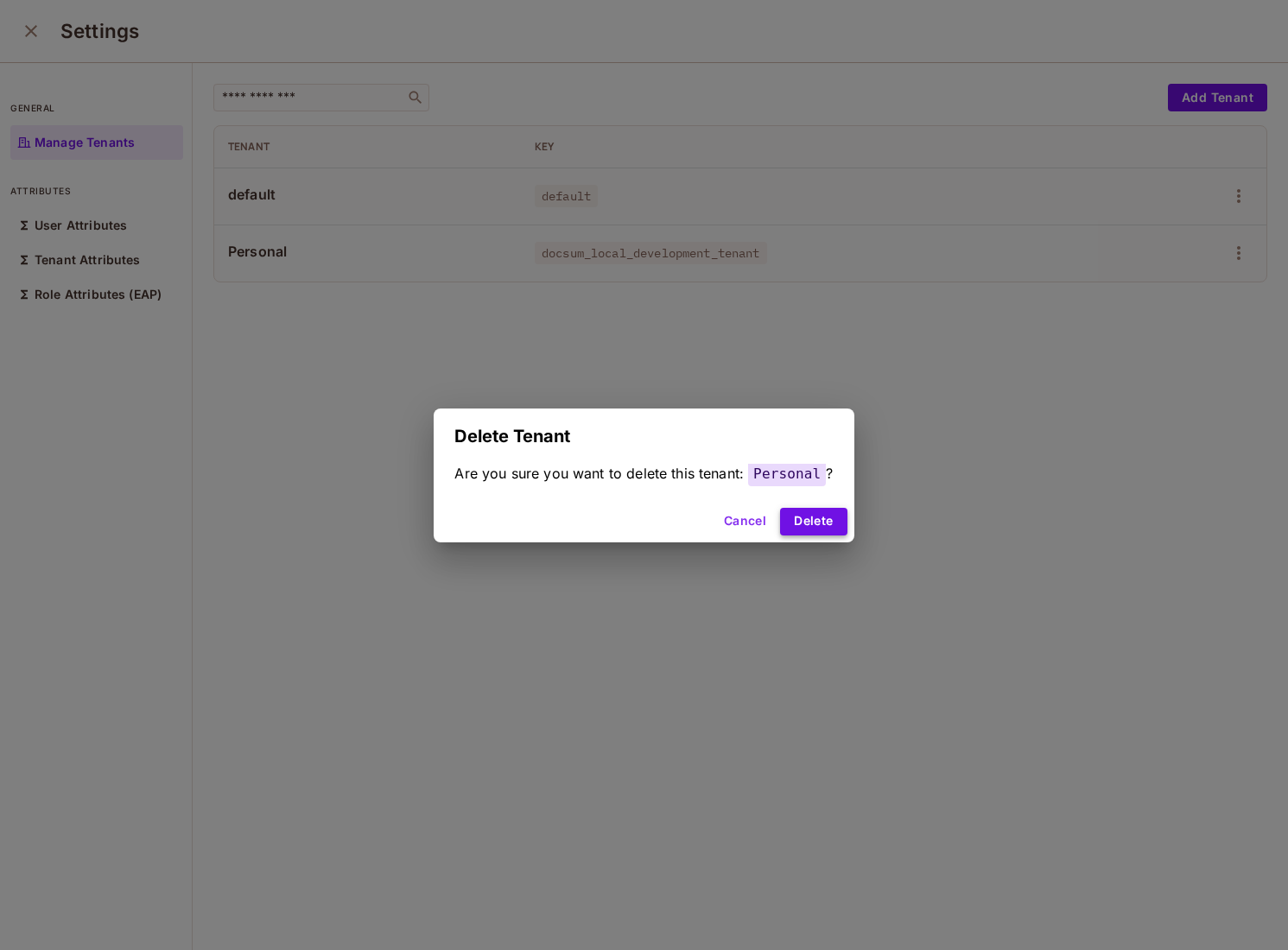
click at [791, 520] on button "Delete" at bounding box center [813, 521] width 67 height 27
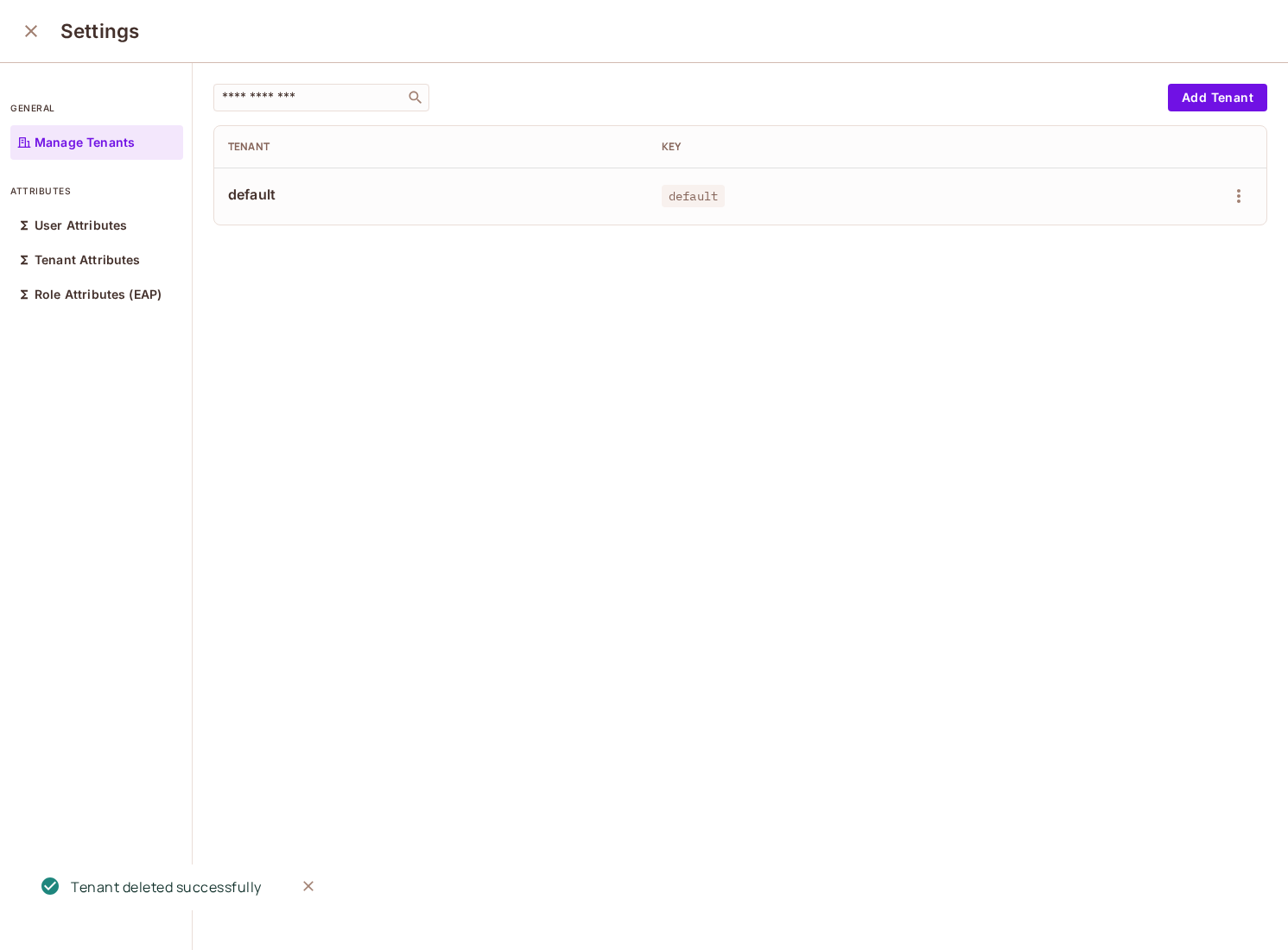
click at [548, 522] on div "​ Add Tenant Tenant Key default default" at bounding box center [740, 507] width 1095 height 889
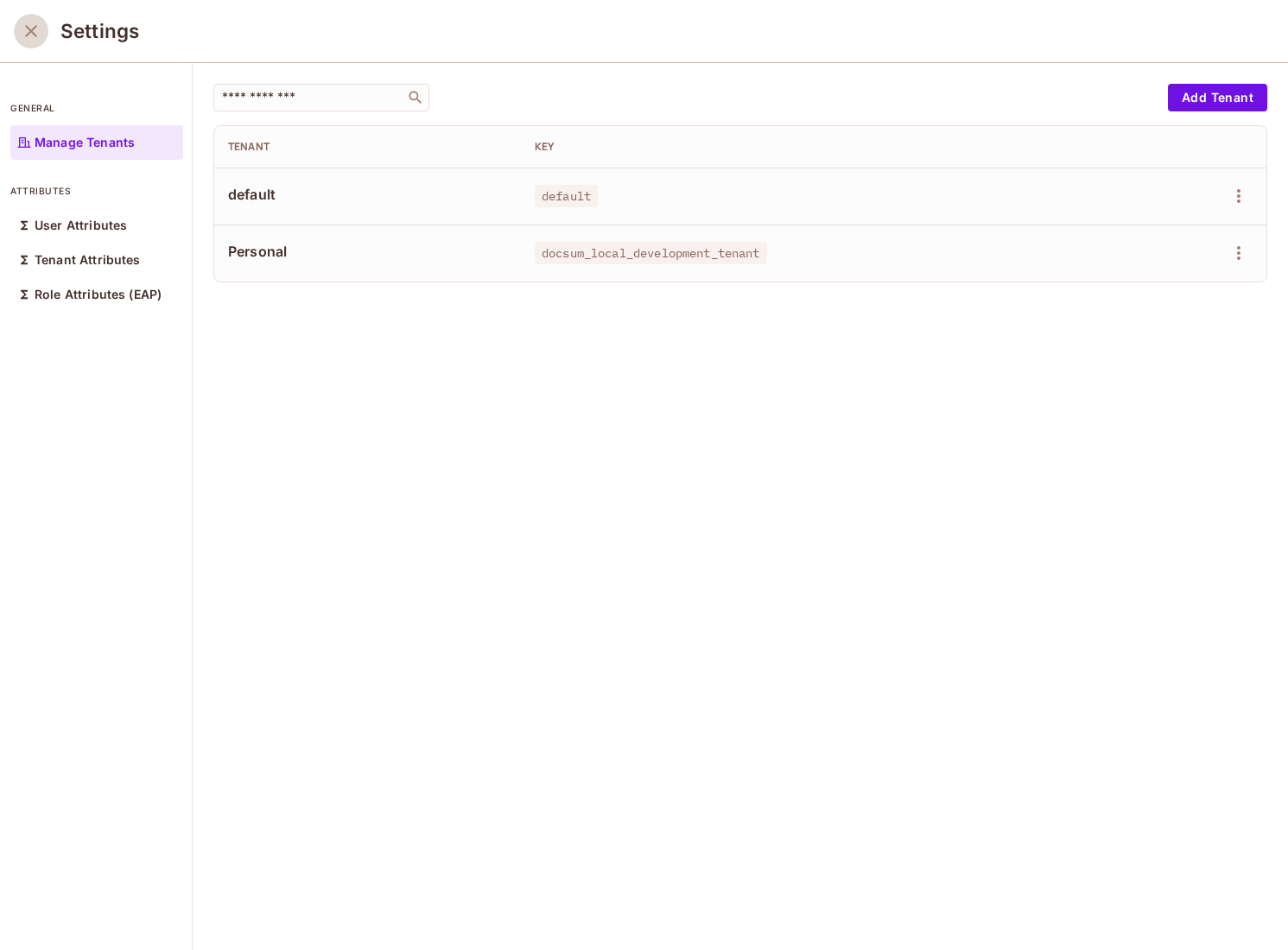
click at [38, 31] on icon "close" at bounding box center [31, 31] width 21 height 21
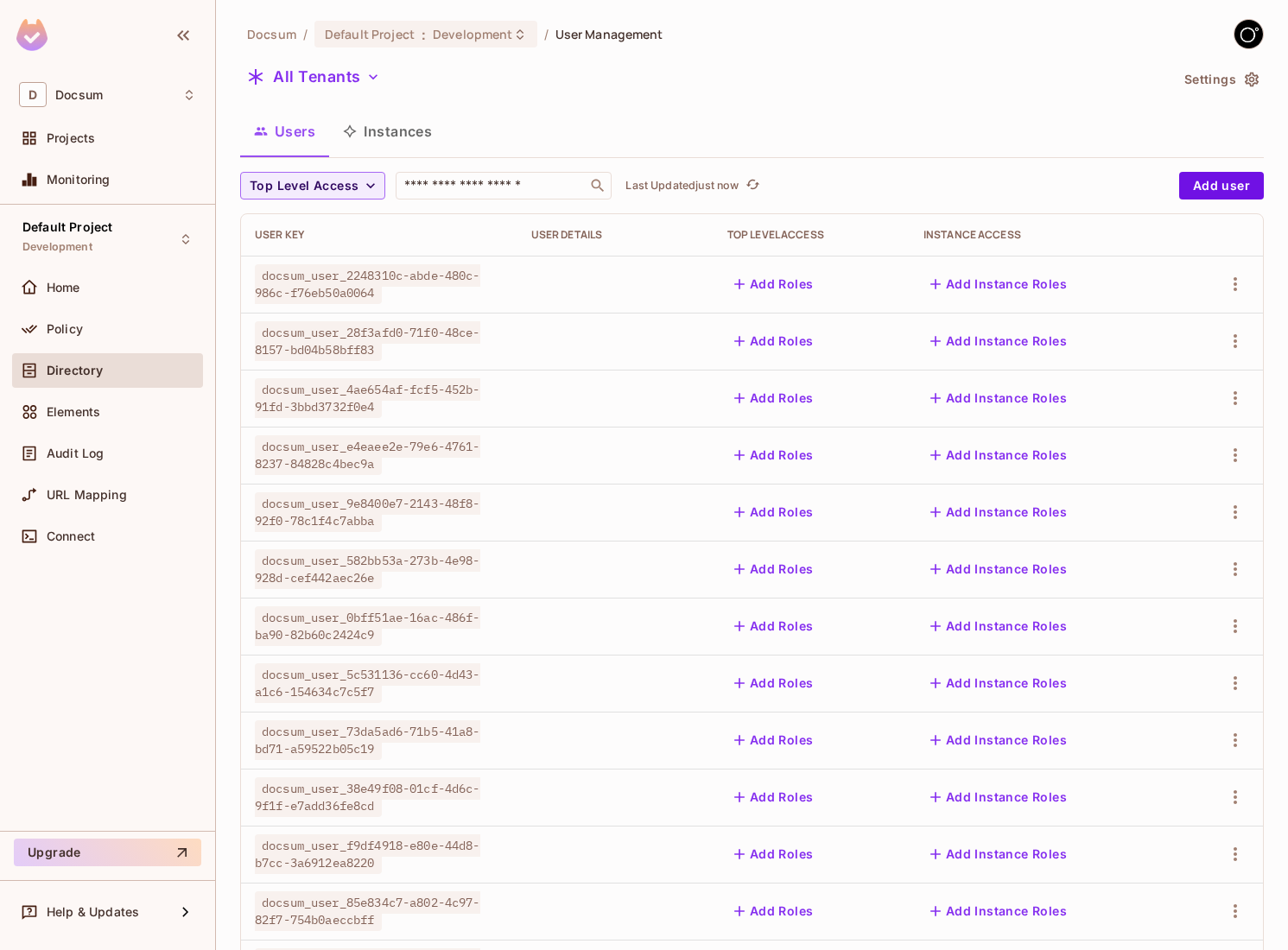
click at [387, 135] on button "Instances" at bounding box center [387, 132] width 117 height 43
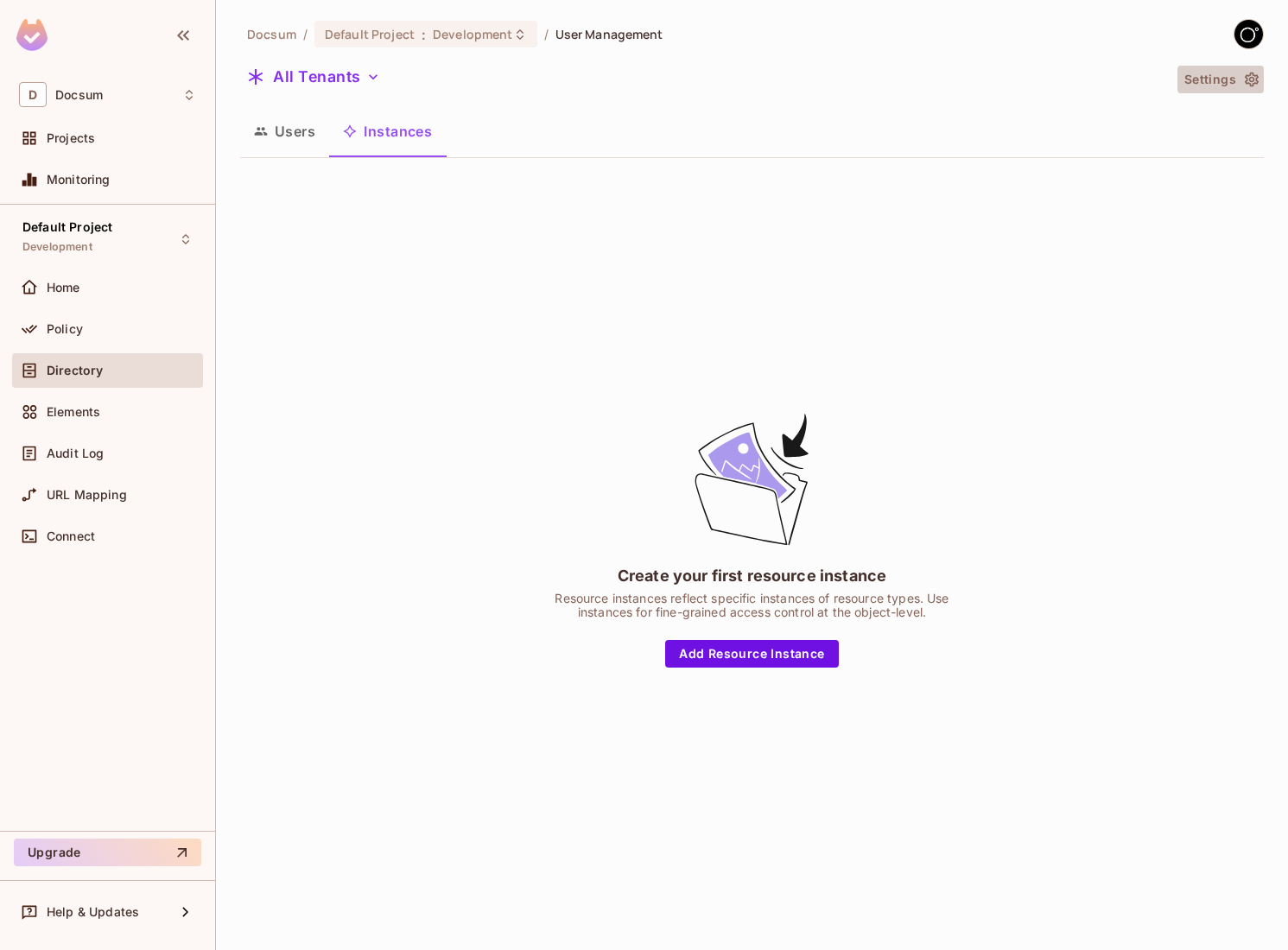
click at [1249, 78] on icon "button" at bounding box center [1251, 80] width 14 height 15
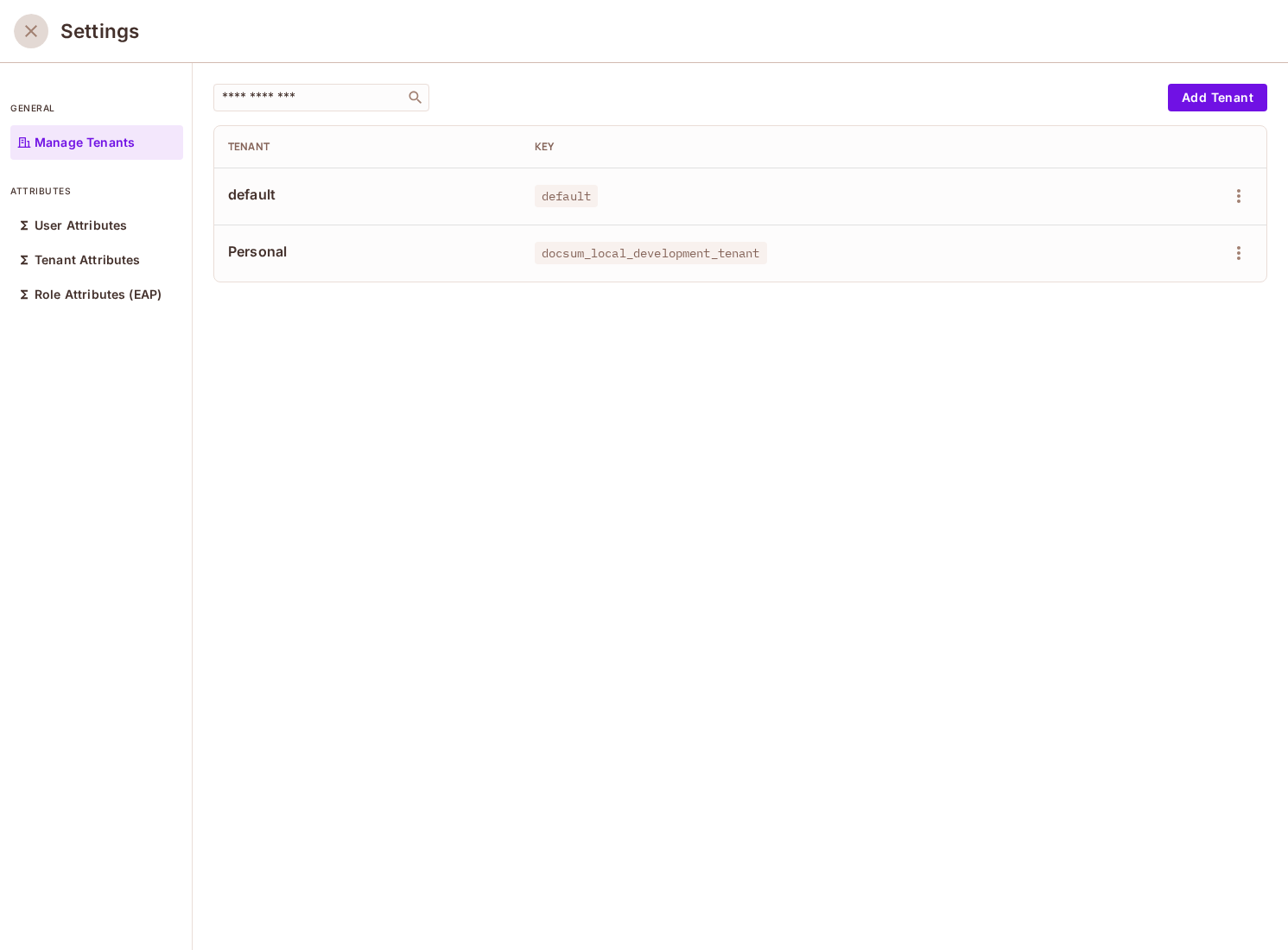
click at [36, 36] on icon "close" at bounding box center [31, 31] width 12 height 12
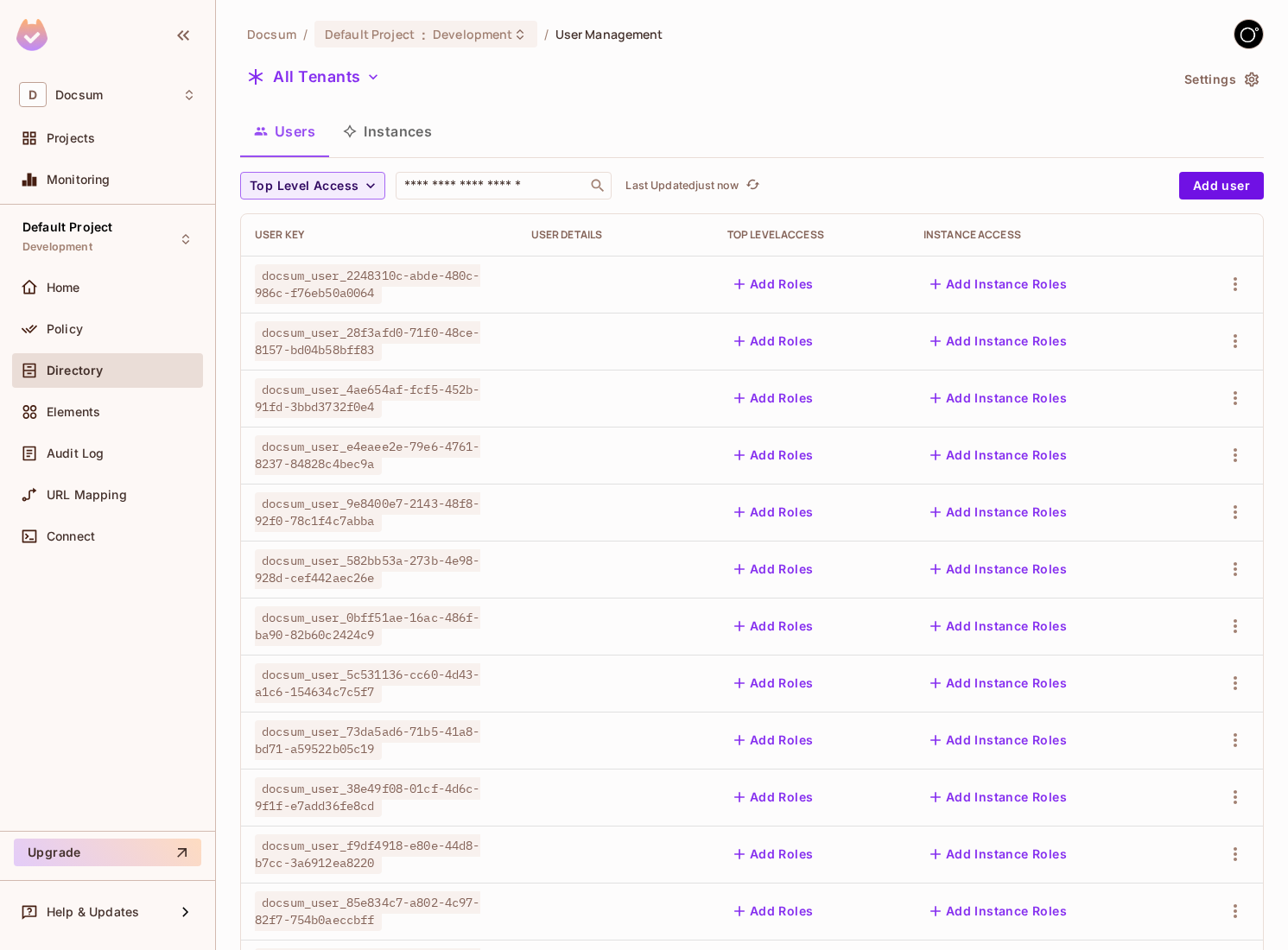
click at [408, 132] on button "Instances" at bounding box center [387, 132] width 117 height 43
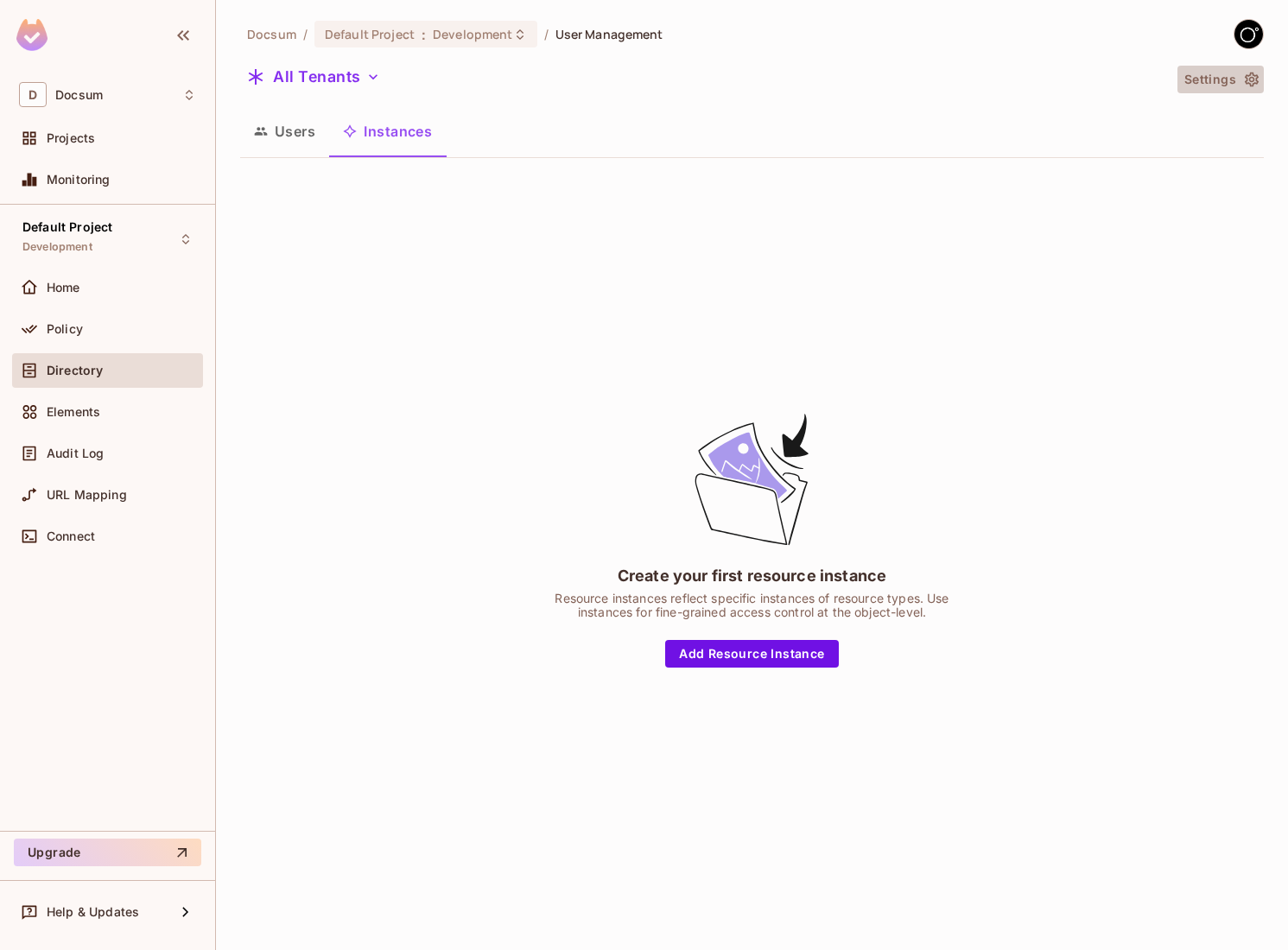
click at [1254, 84] on icon "button" at bounding box center [1251, 80] width 14 height 15
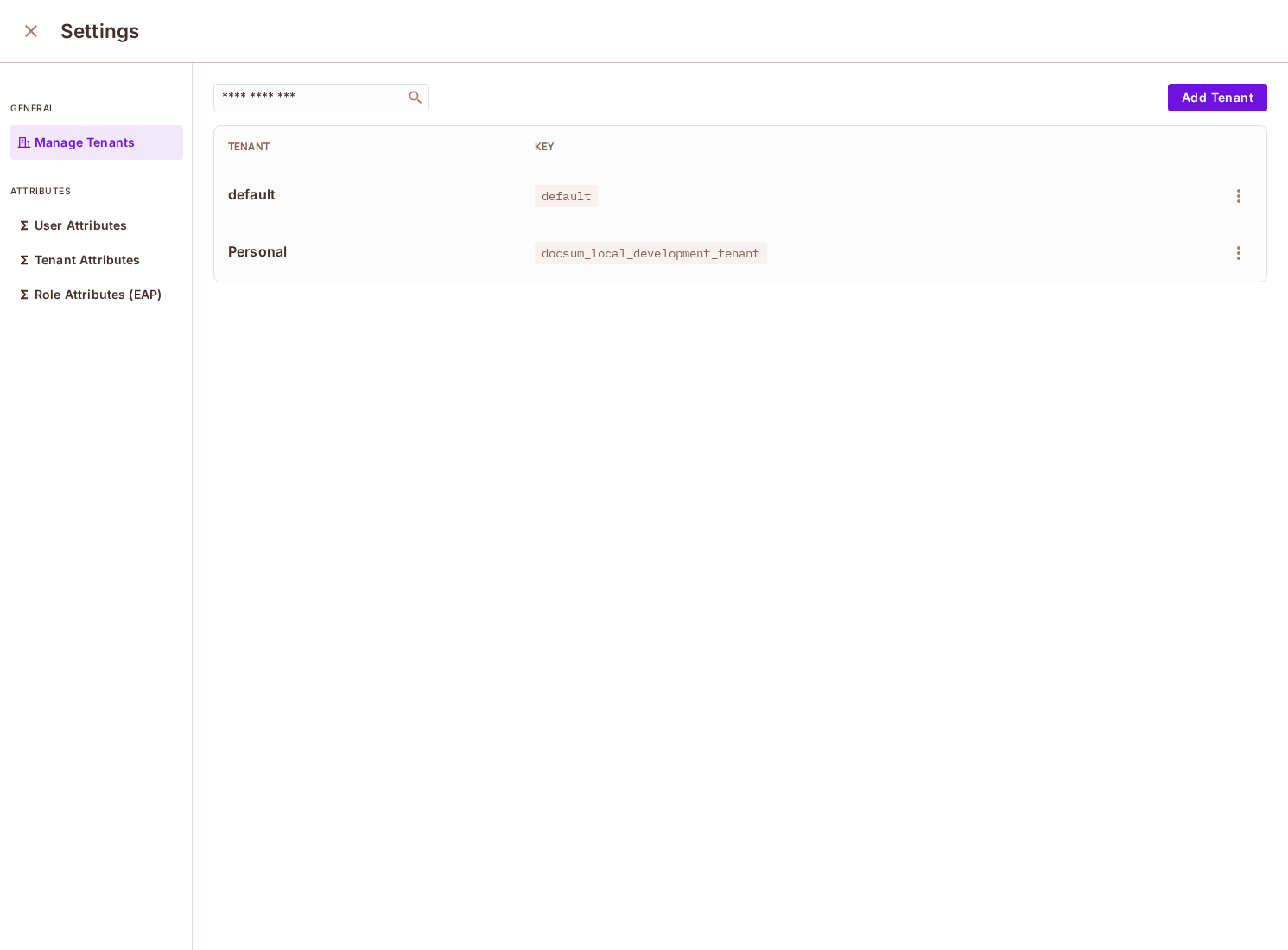
click at [1225, 246] on div at bounding box center [1201, 253] width 102 height 27
click at [1235, 249] on icon "button" at bounding box center [1239, 253] width 21 height 21
click at [1129, 374] on div "Delete Tenant" at bounding box center [1162, 368] width 121 height 27
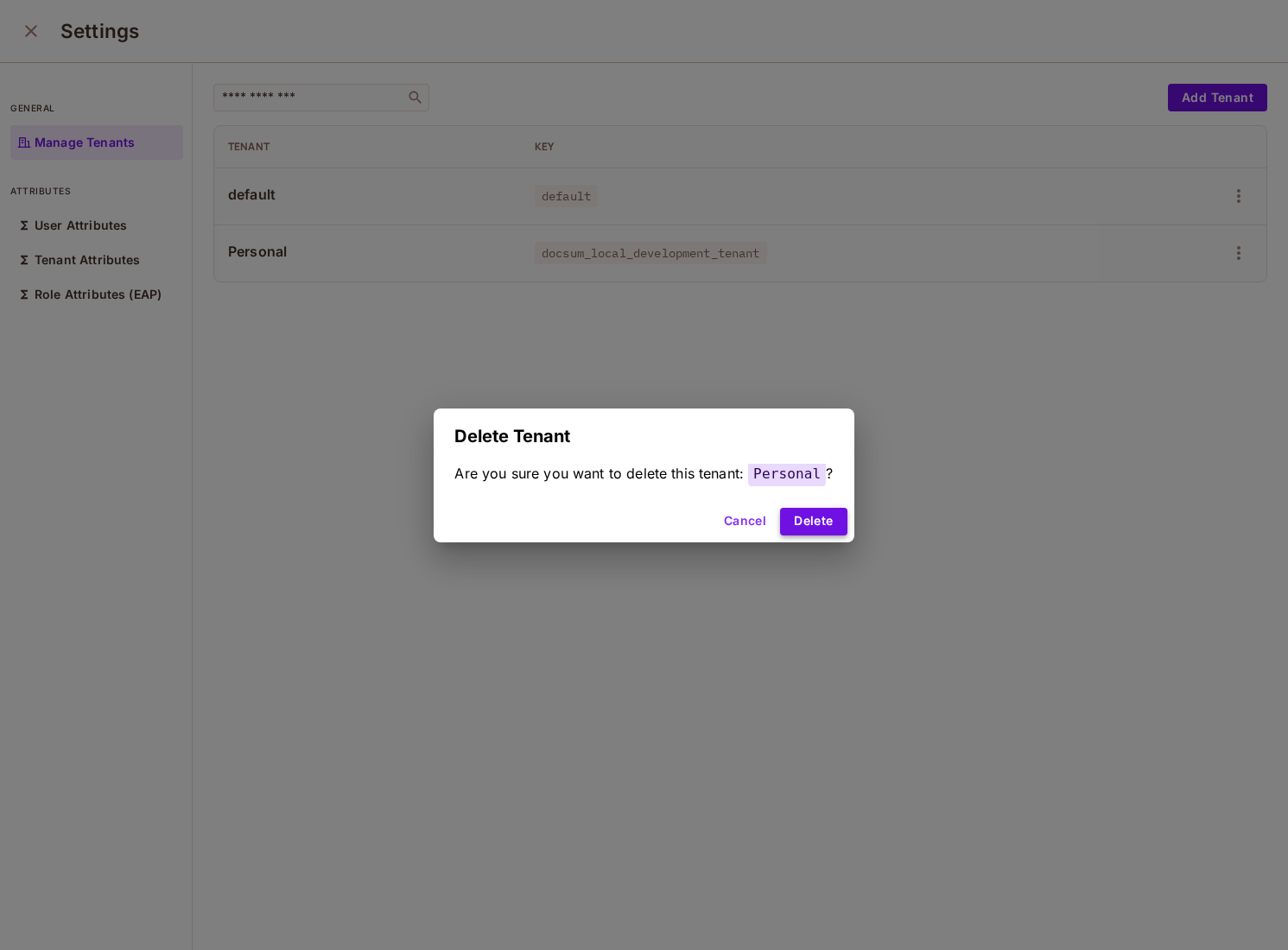
click at [821, 520] on button "Delete" at bounding box center [813, 521] width 67 height 27
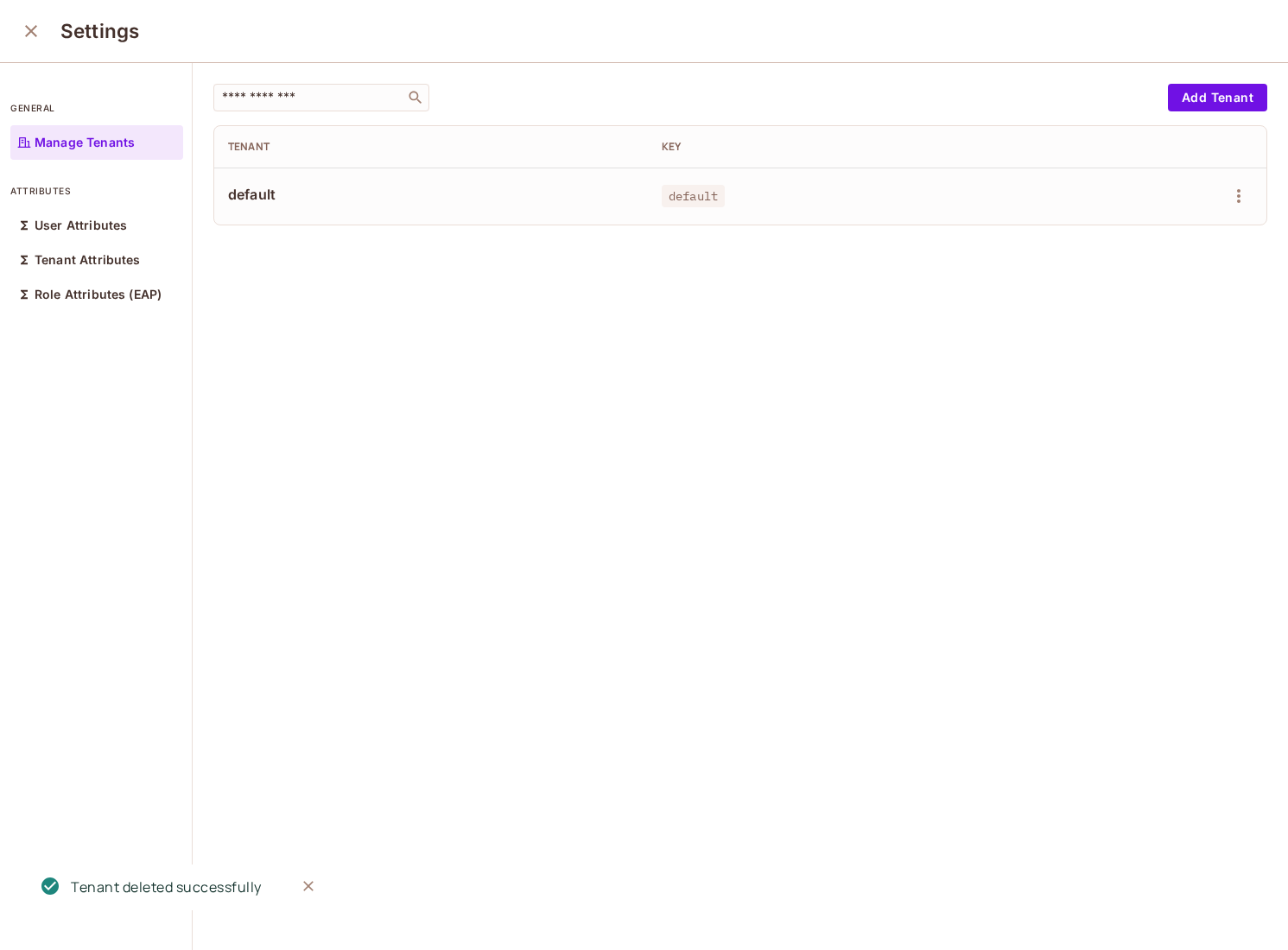
click at [381, 552] on div "​ Add Tenant Tenant Key default default" at bounding box center [740, 507] width 1095 height 889
click at [37, 28] on icon "close" at bounding box center [31, 31] width 21 height 21
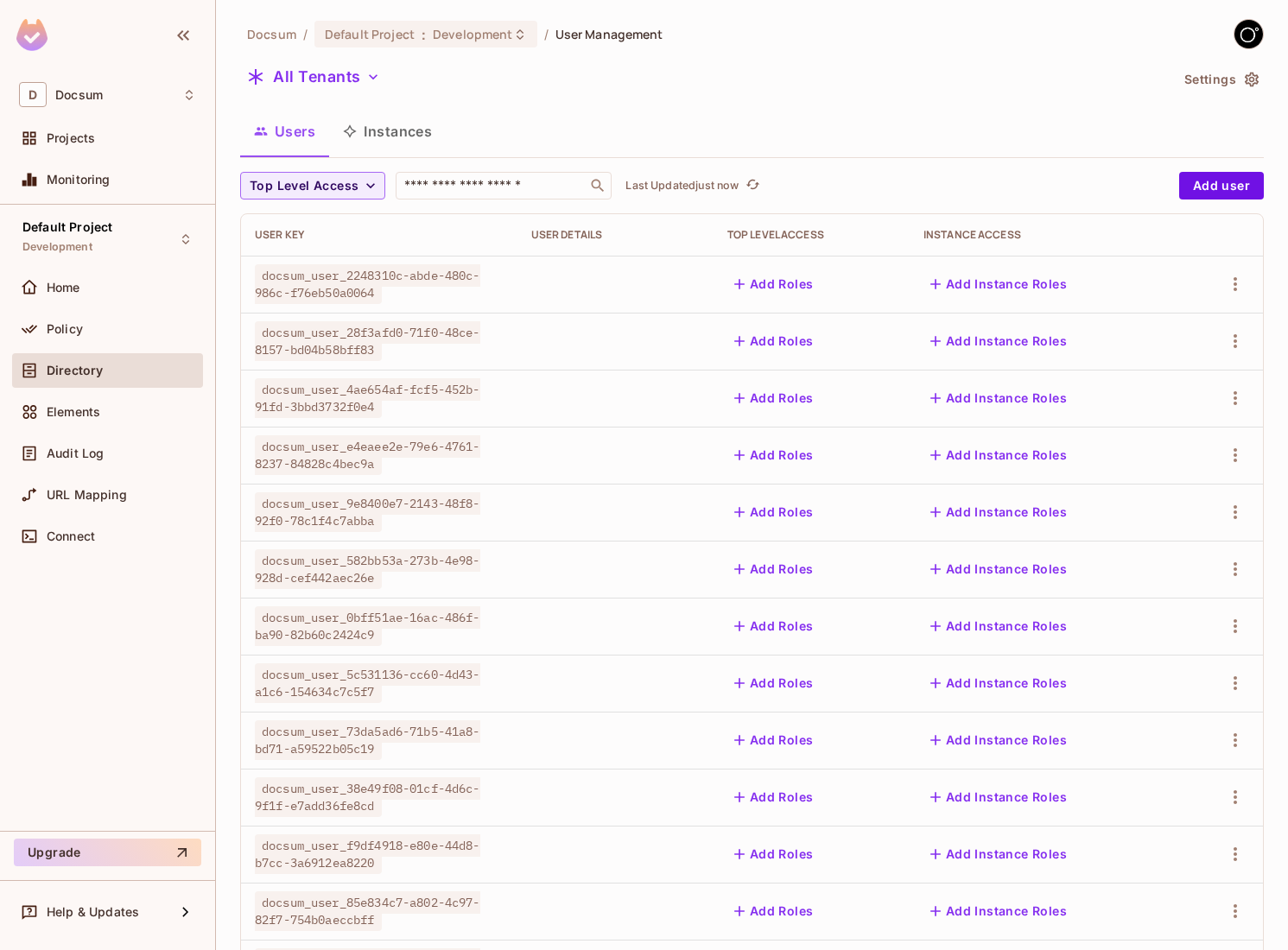
click at [419, 128] on button "Instances" at bounding box center [387, 132] width 117 height 43
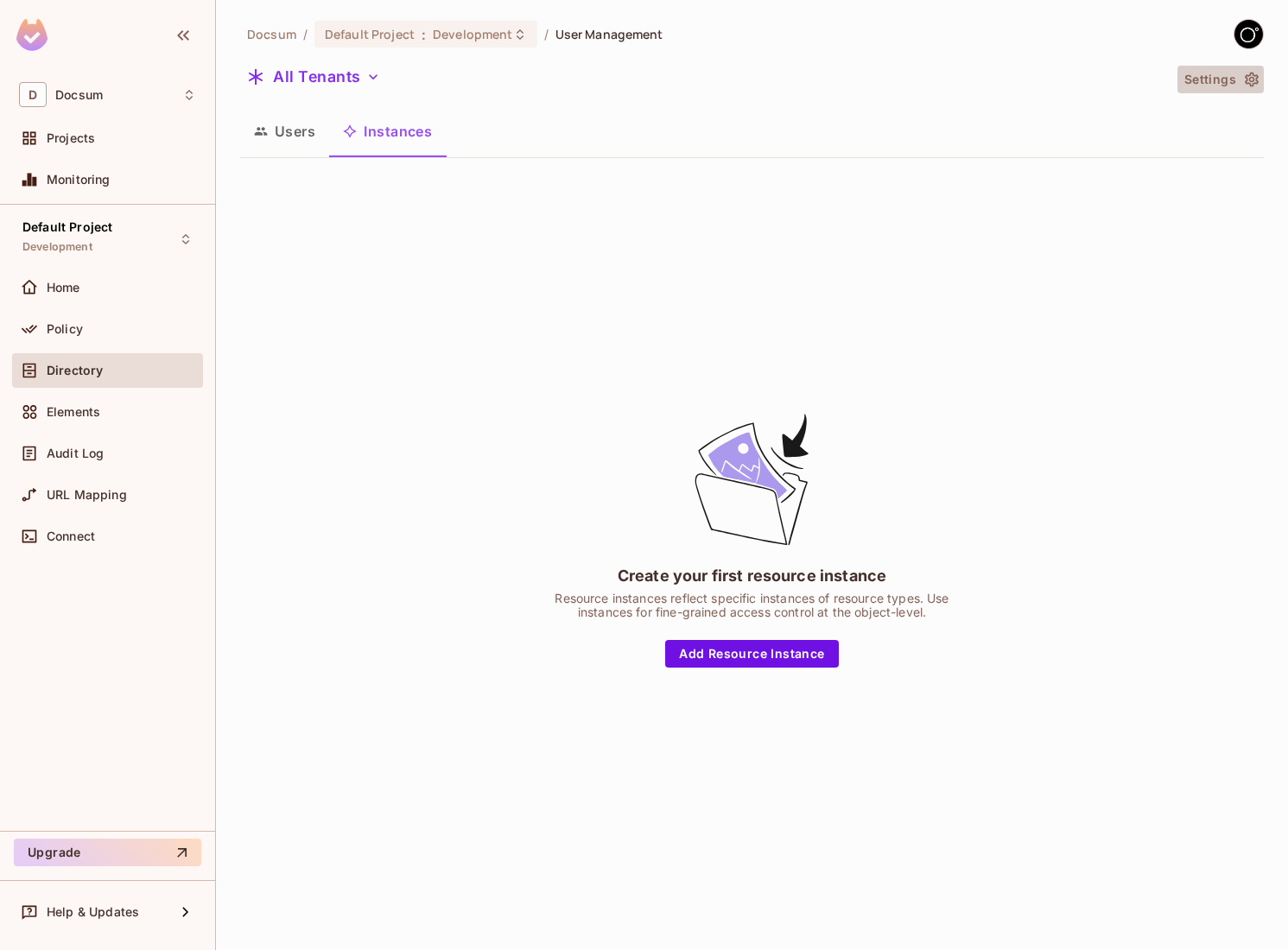
click at [1250, 85] on icon "button" at bounding box center [1251, 80] width 14 height 15
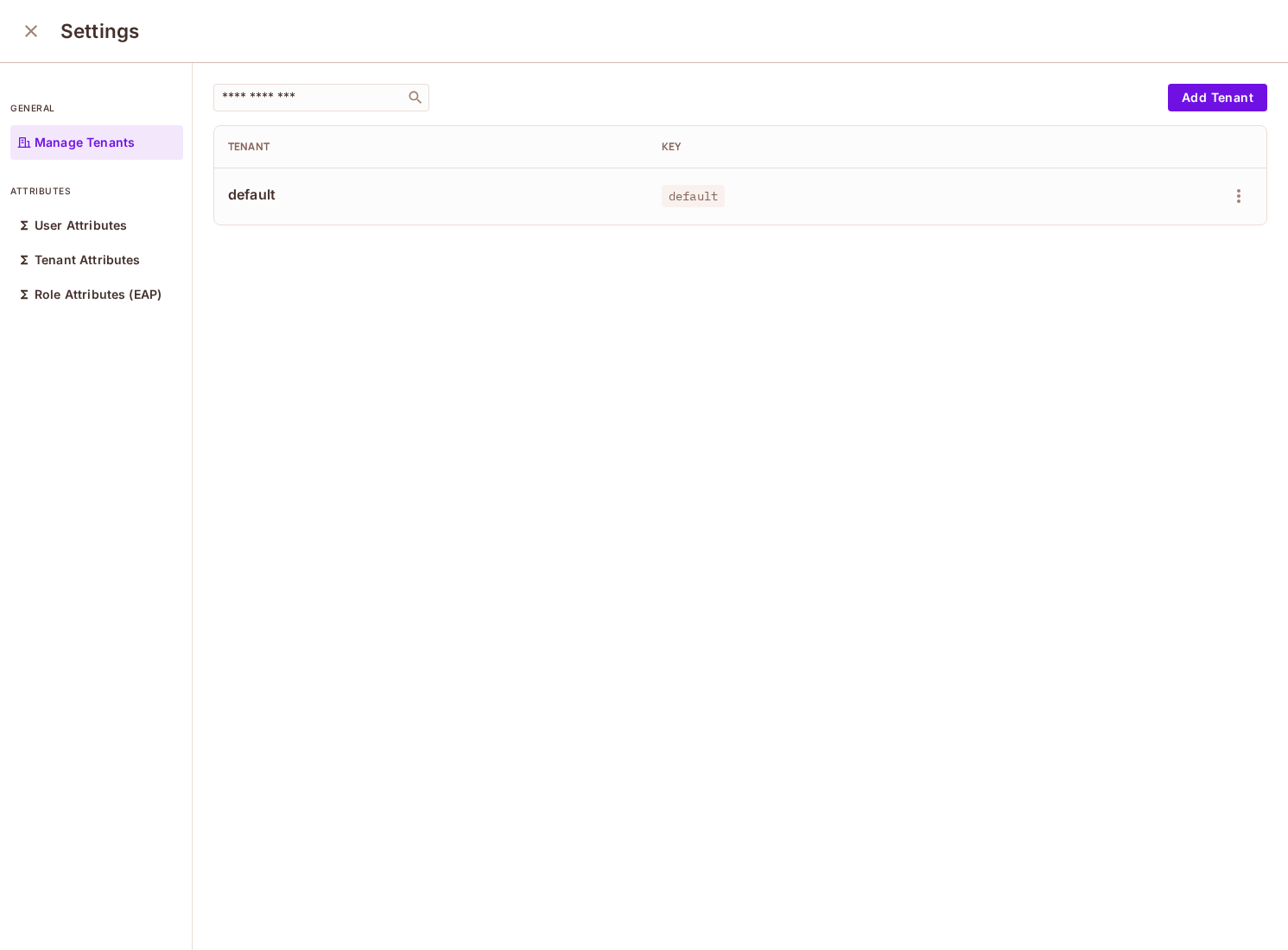
click at [538, 746] on div "​ Add Tenant Tenant Key default default" at bounding box center [740, 507] width 1095 height 889
click at [42, 30] on button "close" at bounding box center [31, 31] width 35 height 35
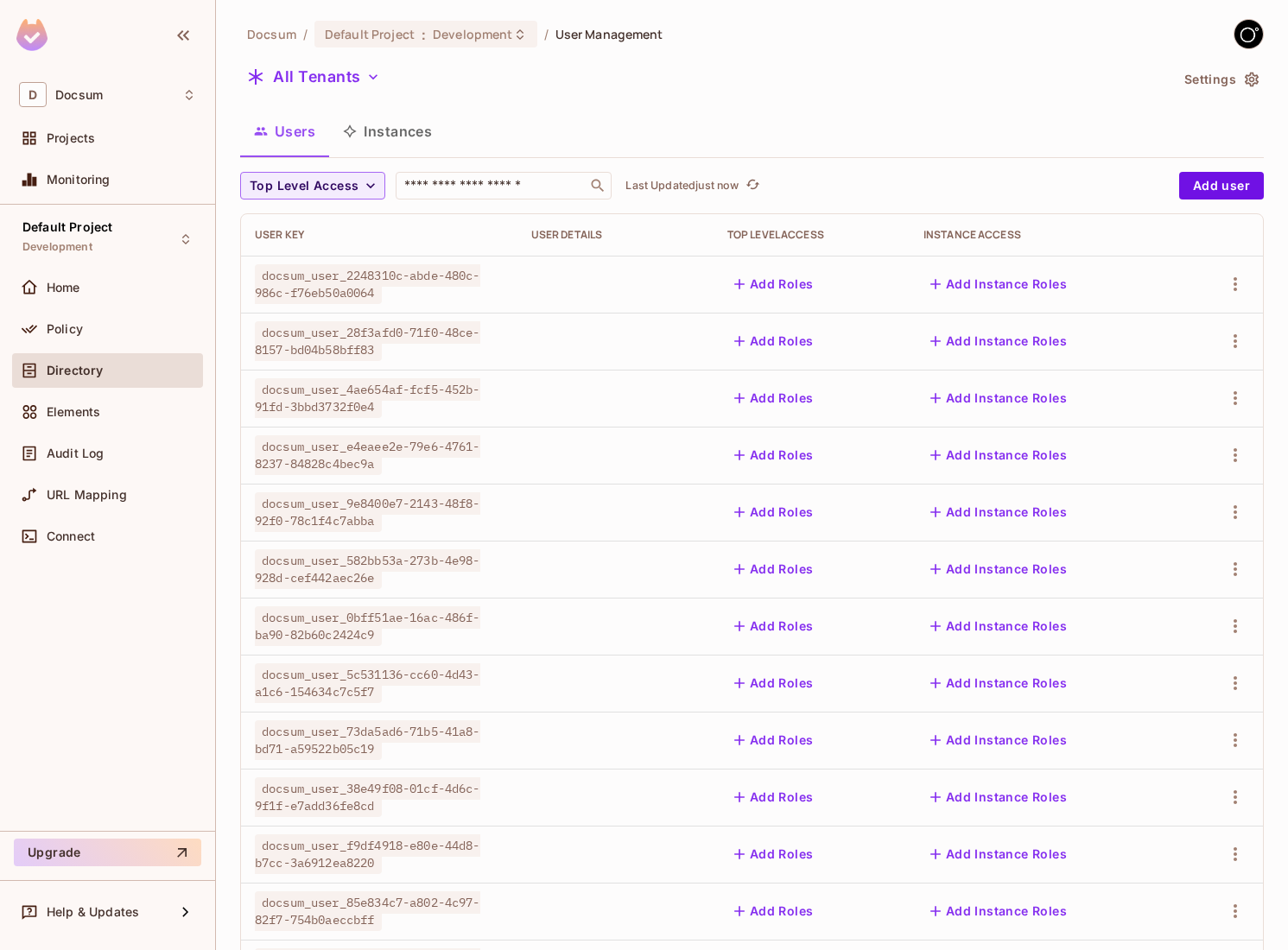
click at [374, 128] on button "Instances" at bounding box center [387, 132] width 117 height 43
